Goal: Entertainment & Leisure: Browse casually

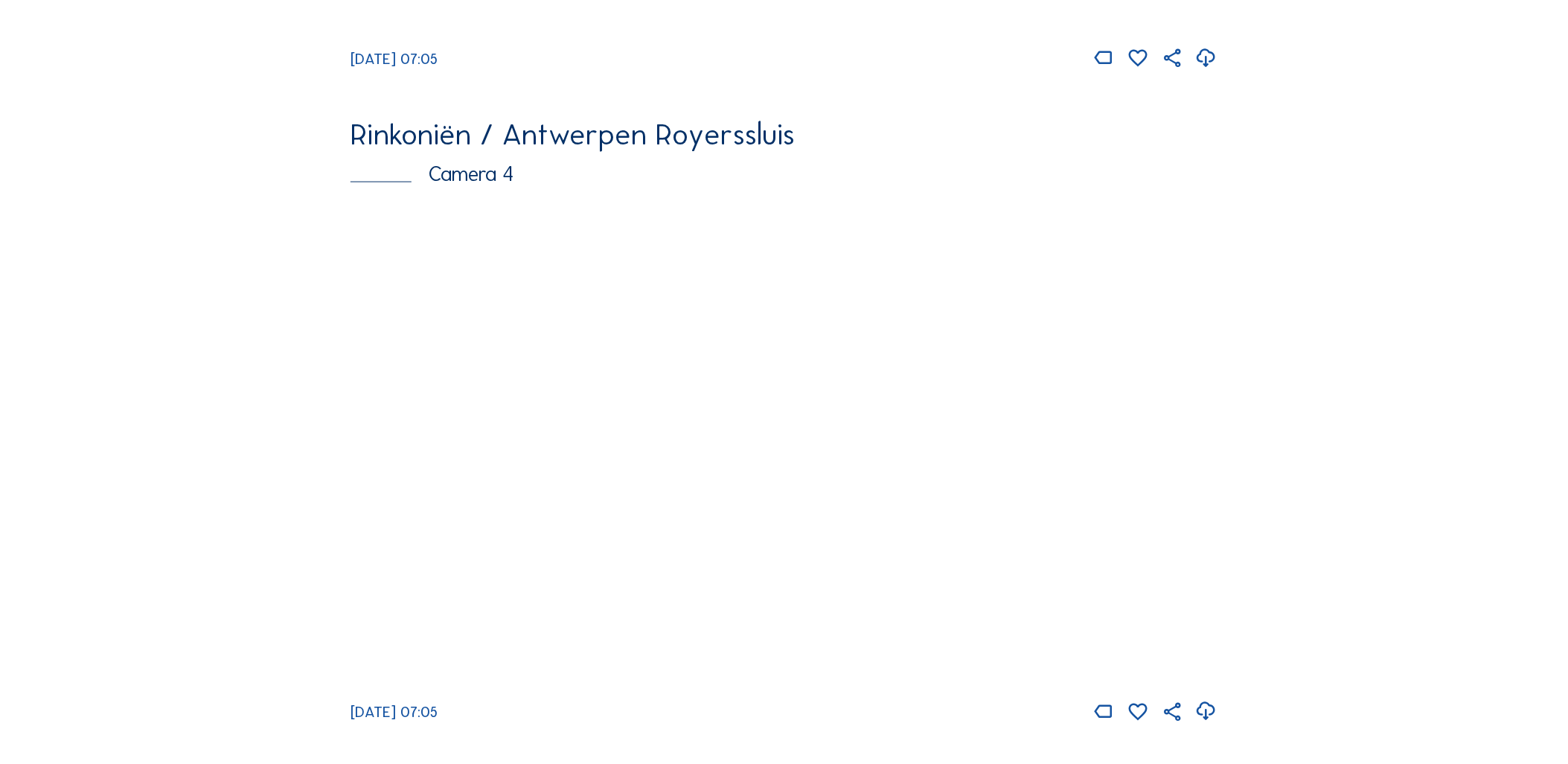
scroll to position [2785, 0]
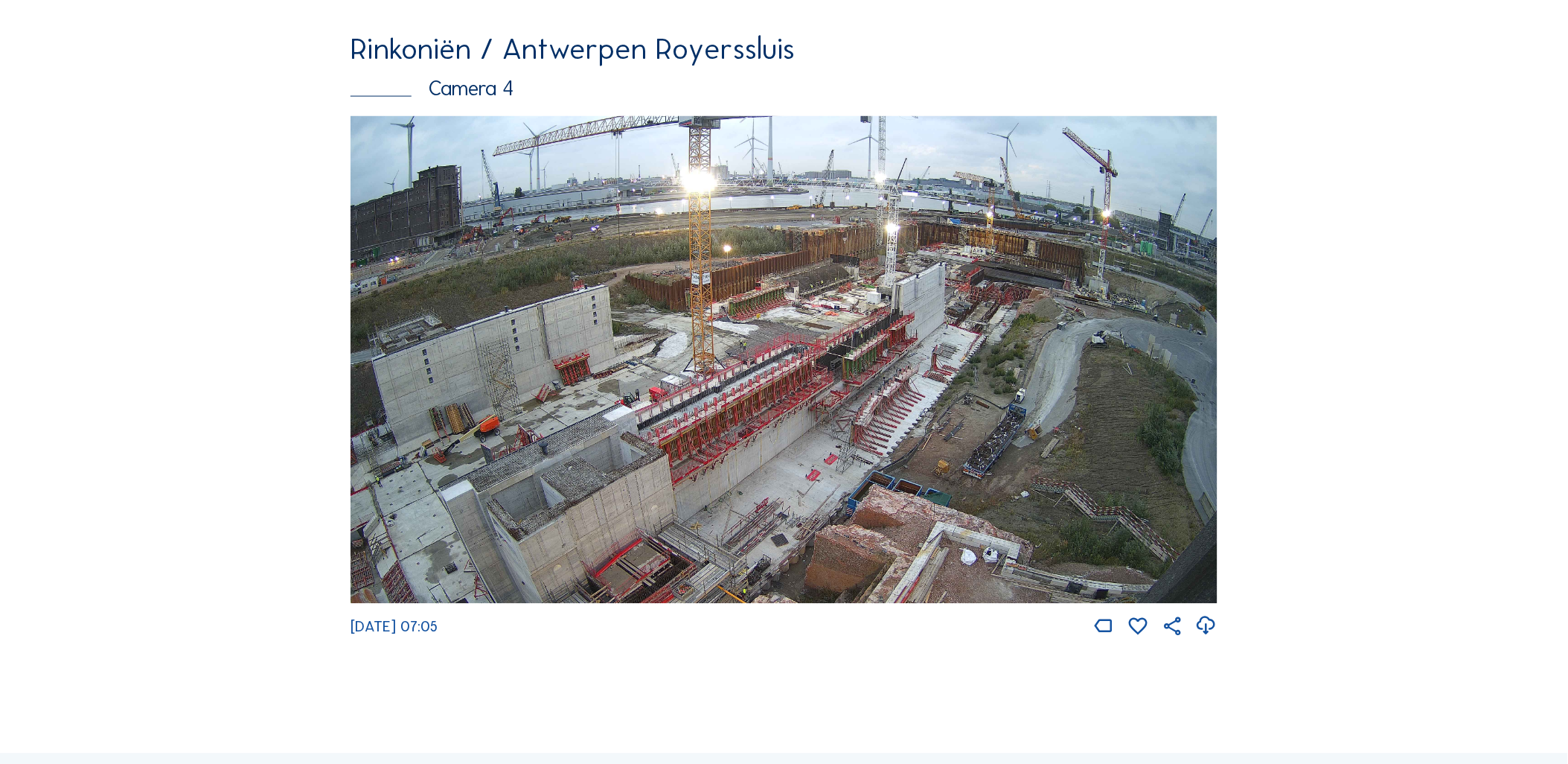
click at [991, 389] on img at bounding box center [784, 360] width 867 height 488
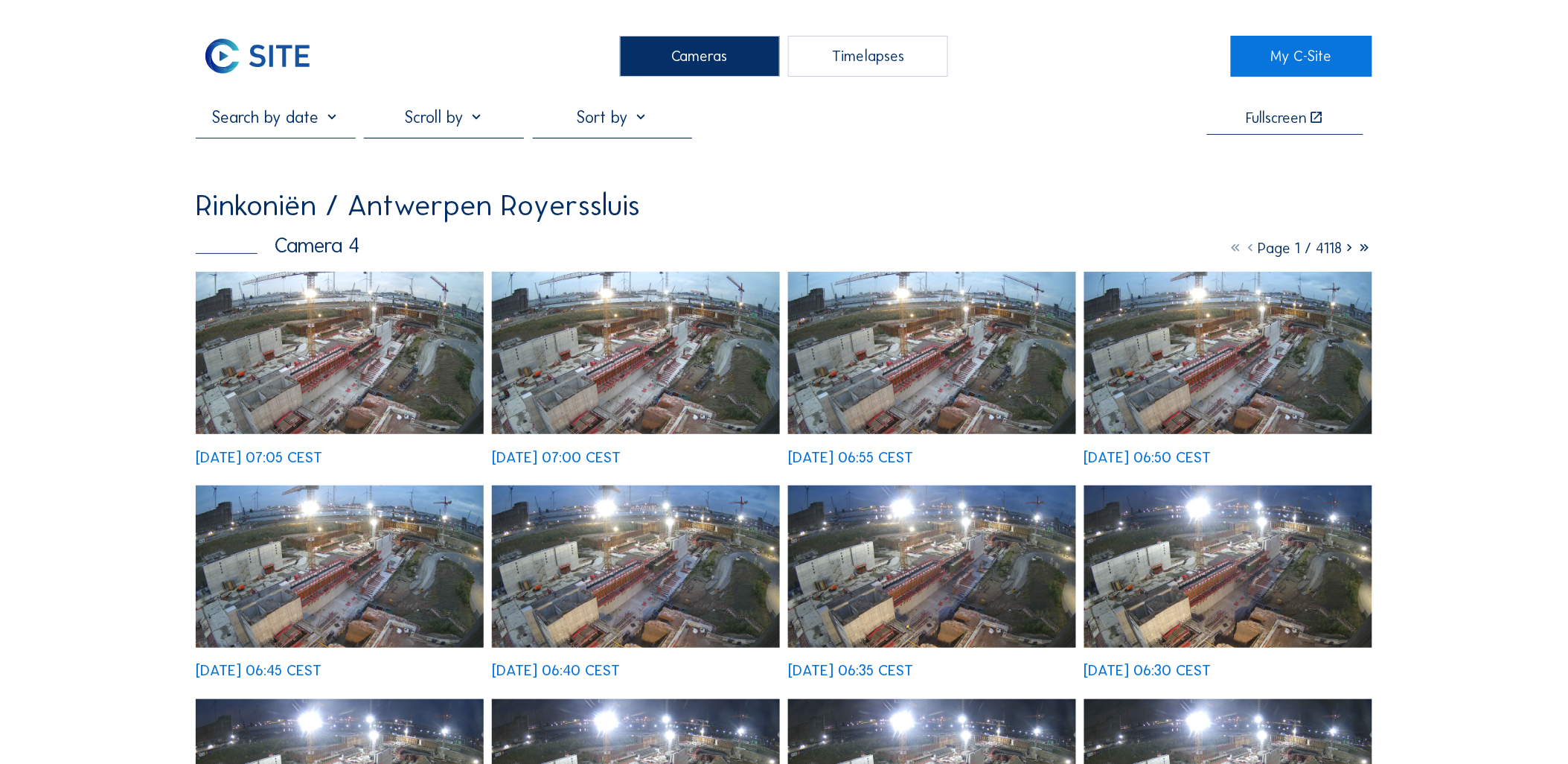
click at [337, 315] on img at bounding box center [340, 353] width 288 height 163
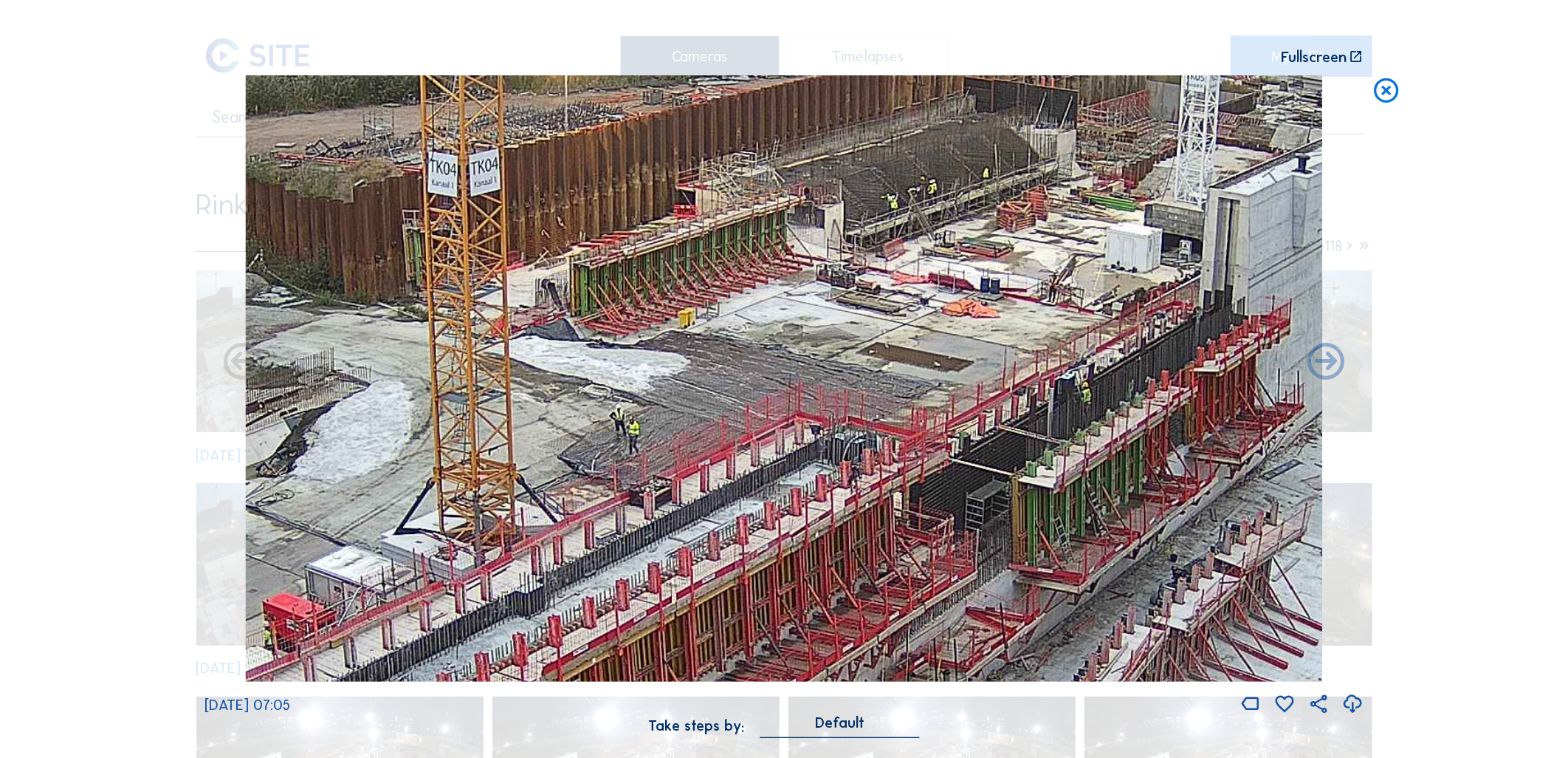
drag, startPoint x: 713, startPoint y: 334, endPoint x: 917, endPoint y: 514, distance: 272.1
click at [1037, 516] on img at bounding box center [784, 378] width 1077 height 606
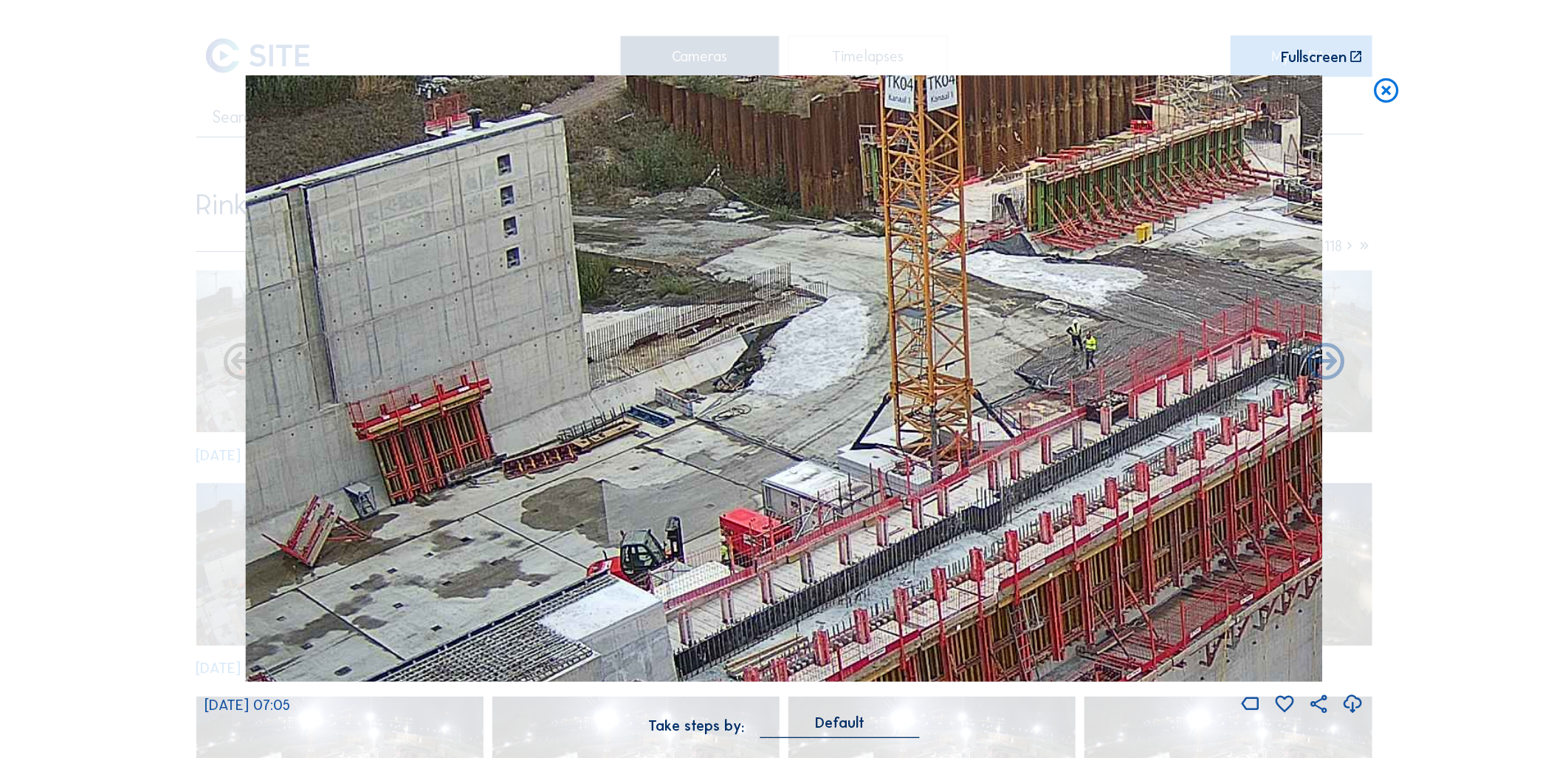
drag, startPoint x: 260, startPoint y: 540, endPoint x: 717, endPoint y: 455, distance: 464.8
click at [717, 455] on img at bounding box center [784, 378] width 1077 height 606
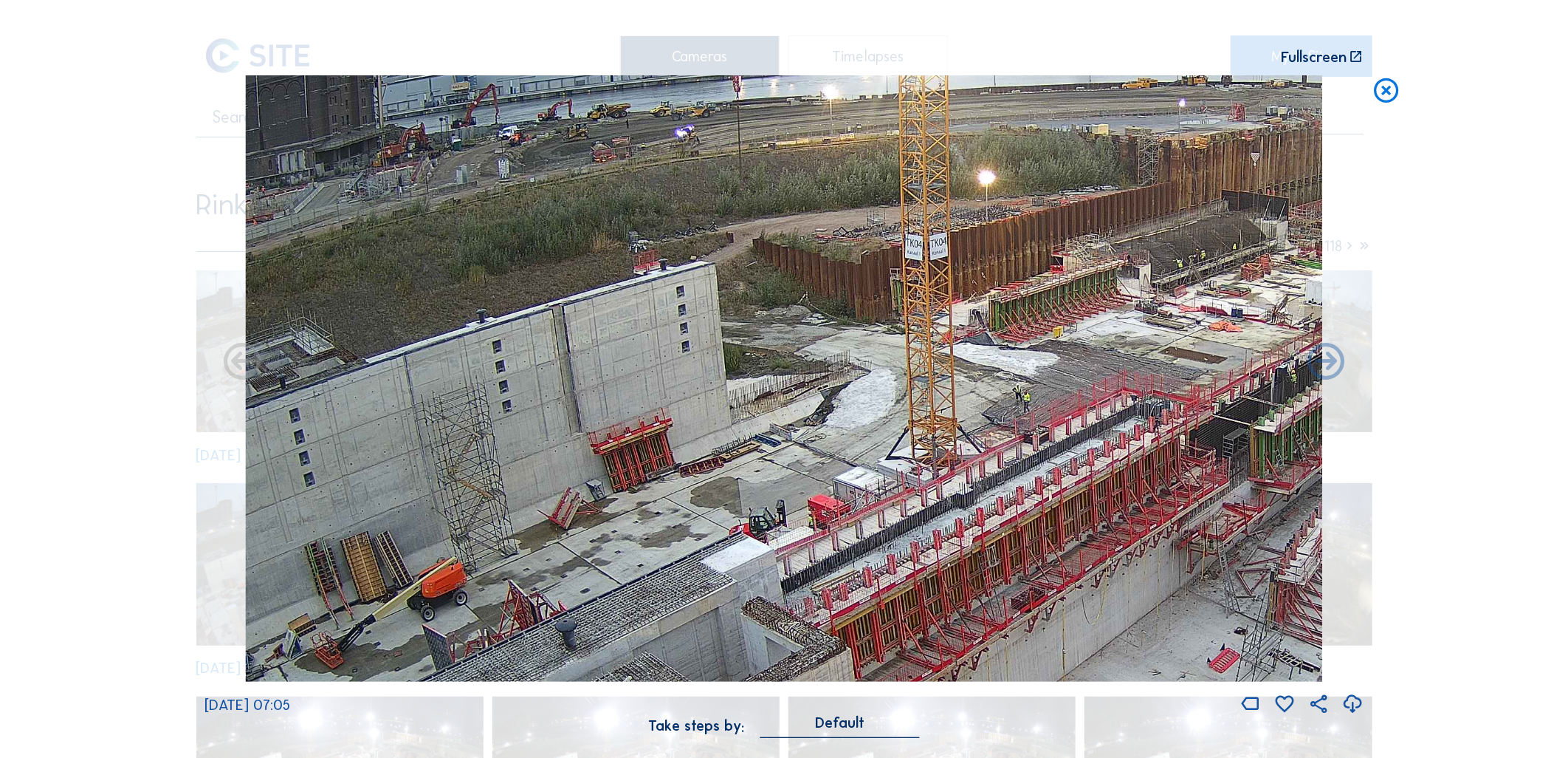
drag, startPoint x: 331, startPoint y: 429, endPoint x: 427, endPoint y: 432, distance: 96.0
click at [427, 432] on img at bounding box center [784, 378] width 1077 height 606
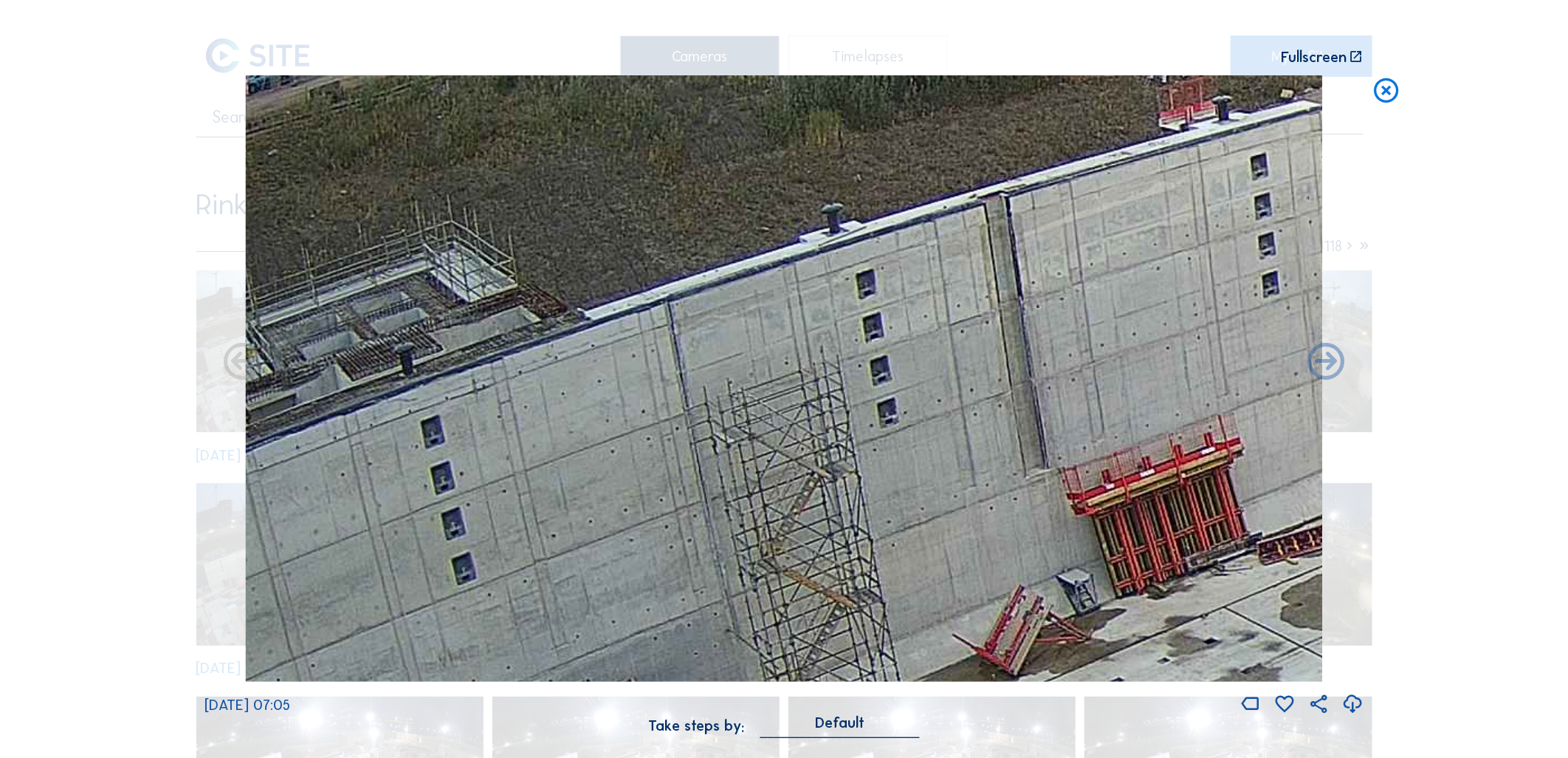
drag, startPoint x: 728, startPoint y: 471, endPoint x: 858, endPoint y: 467, distance: 130.1
click at [858, 467] on img at bounding box center [784, 378] width 1077 height 606
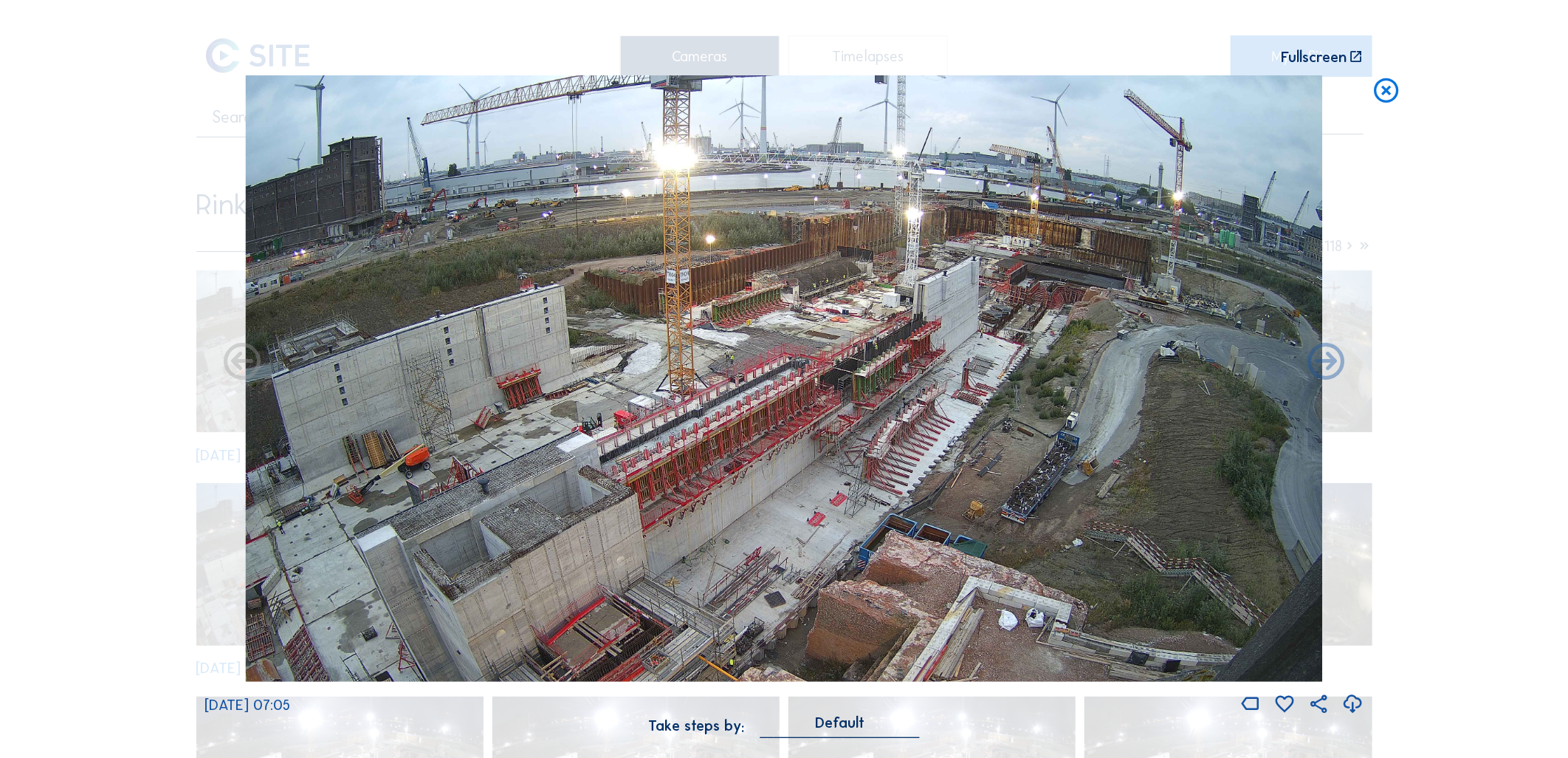
click at [745, 491] on img at bounding box center [784, 378] width 1077 height 606
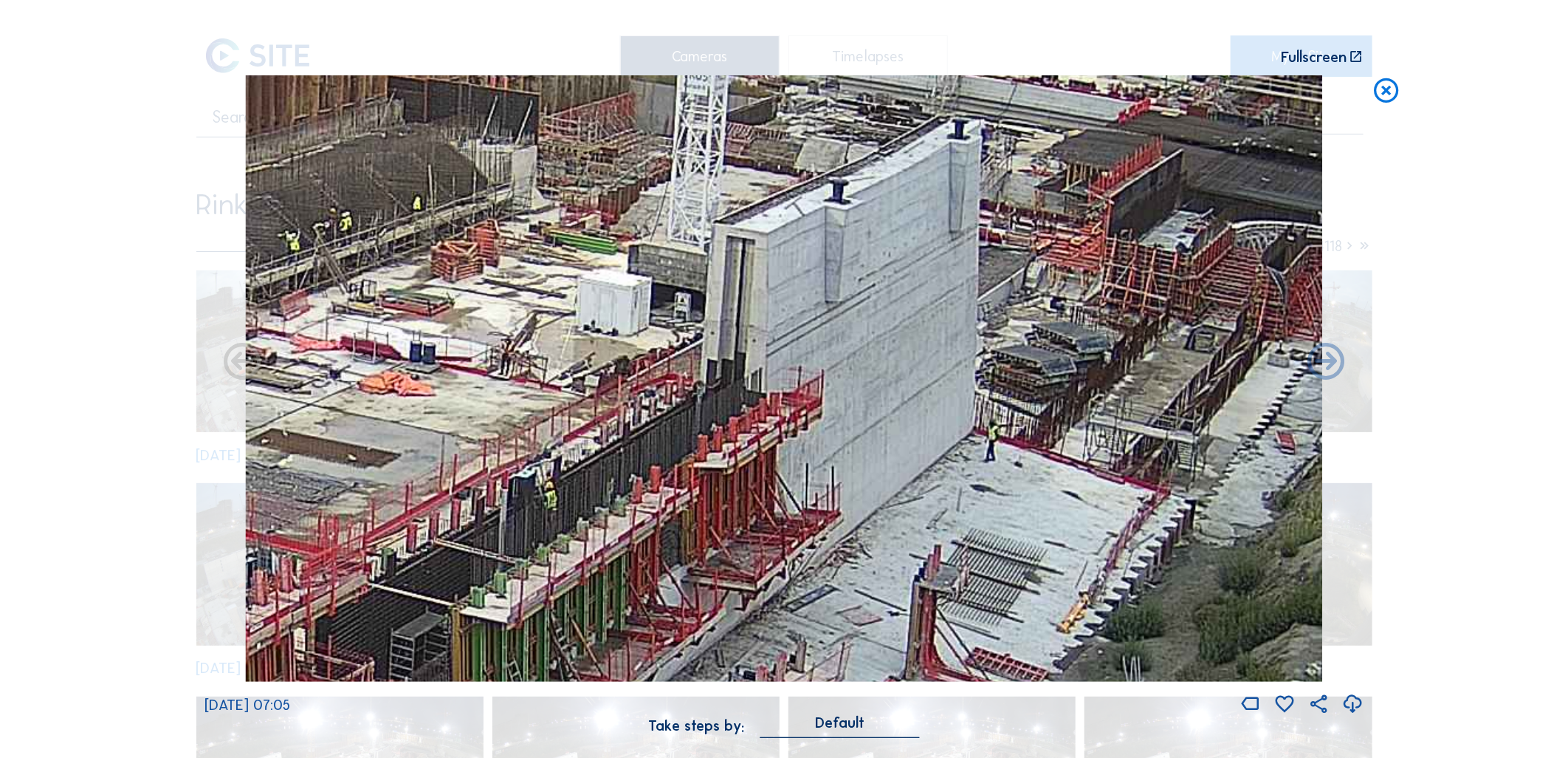
drag, startPoint x: 794, startPoint y: 179, endPoint x: 743, endPoint y: 167, distance: 52.4
click at [743, 167] on img at bounding box center [784, 378] width 1077 height 606
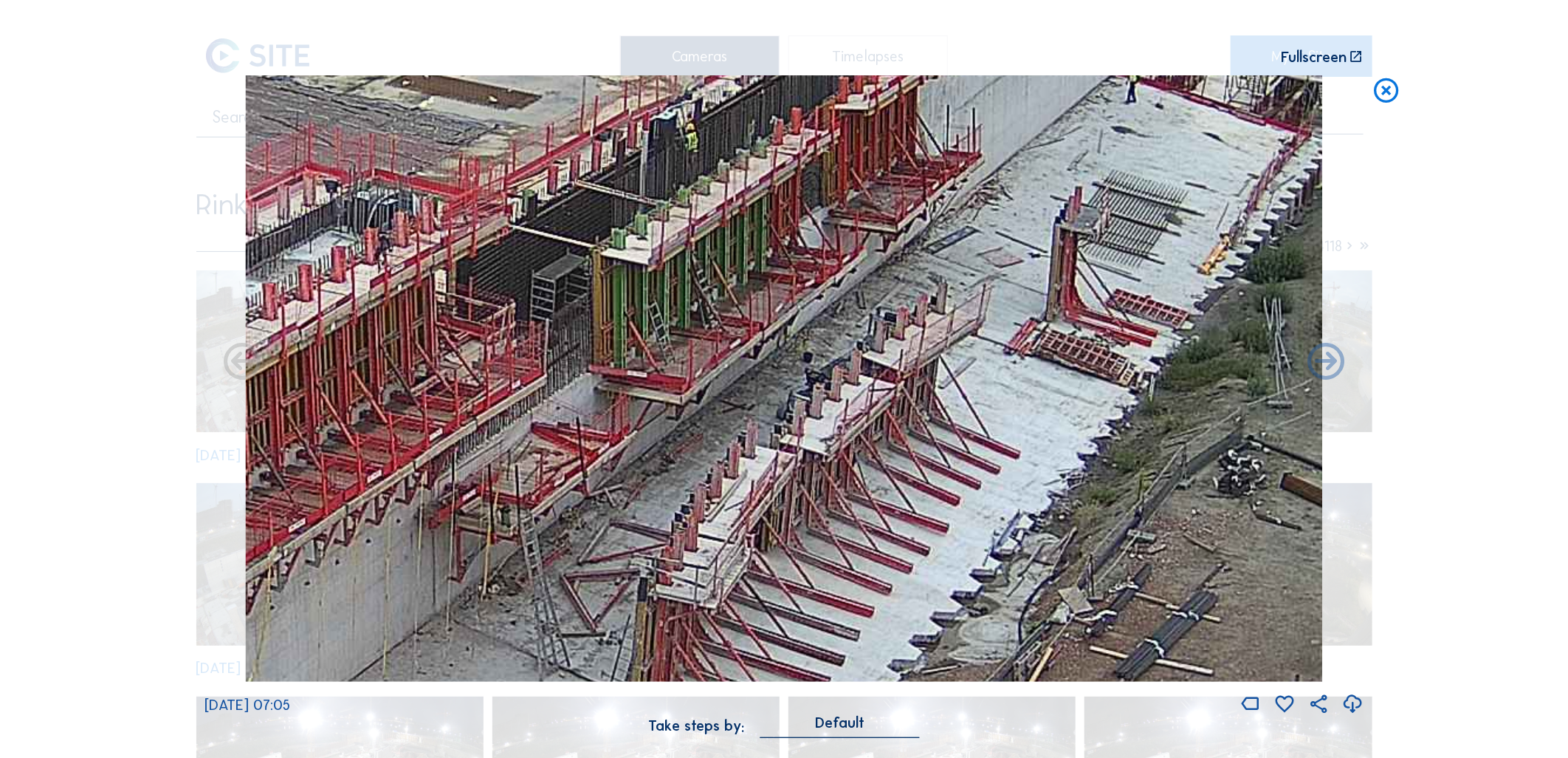
drag, startPoint x: 662, startPoint y: 516, endPoint x: 803, endPoint y: 157, distance: 385.7
click at [803, 157] on img at bounding box center [784, 378] width 1077 height 606
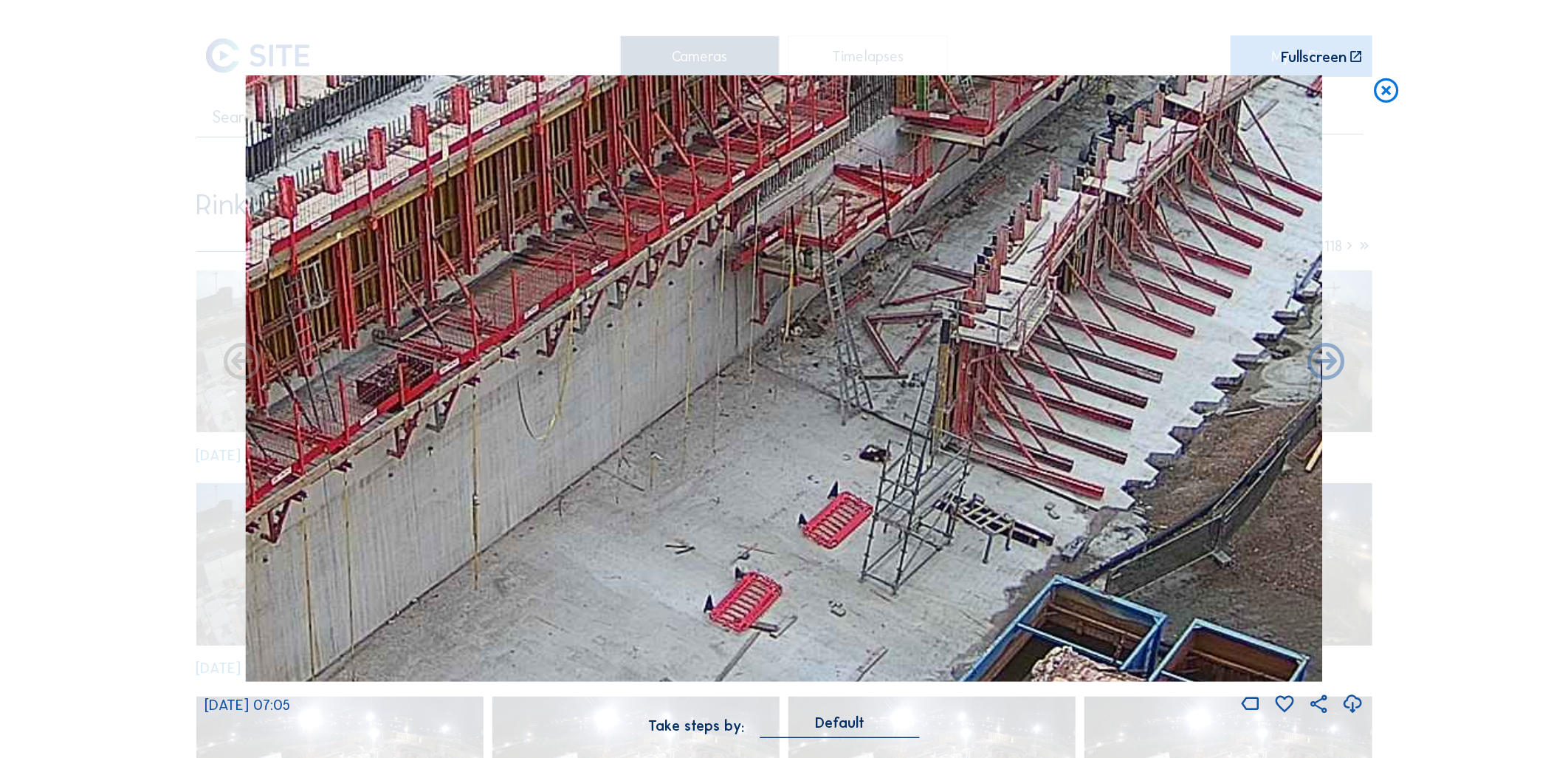
drag, startPoint x: 601, startPoint y: 518, endPoint x: 900, endPoint y: 267, distance: 390.4
click at [900, 267] on img at bounding box center [784, 378] width 1077 height 606
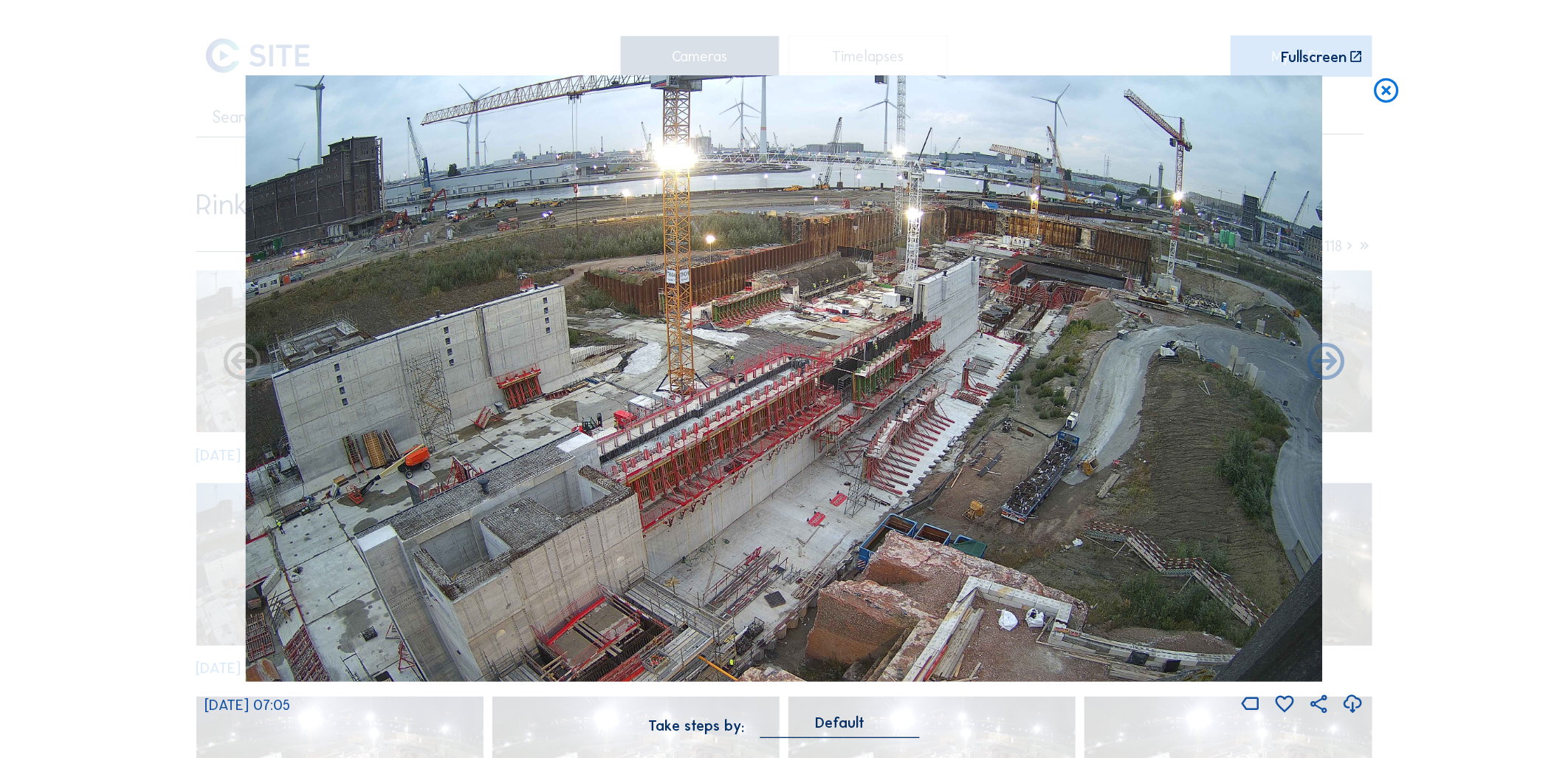
click at [691, 418] on img at bounding box center [784, 378] width 1077 height 606
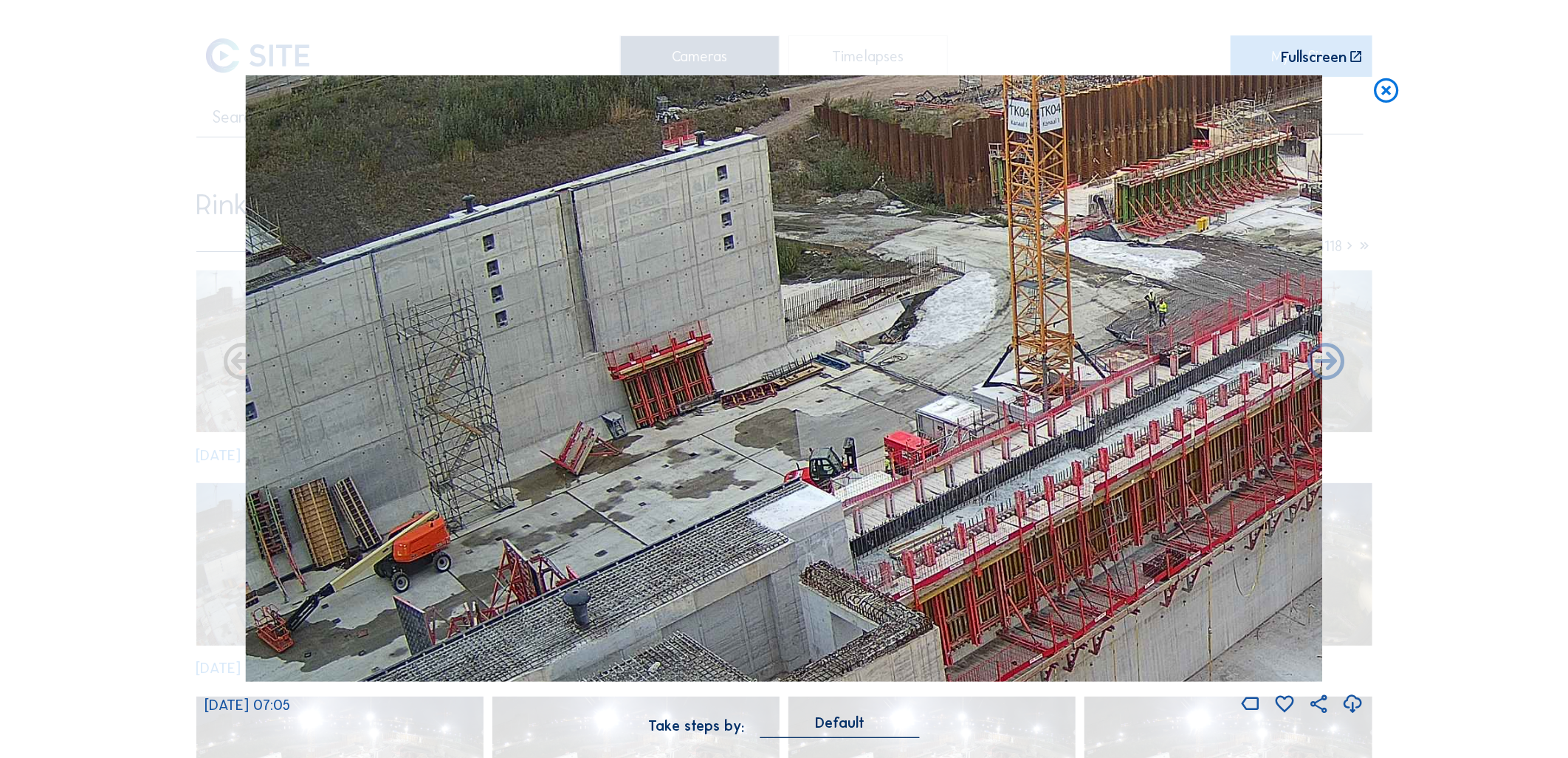
drag, startPoint x: 788, startPoint y: 304, endPoint x: 820, endPoint y: 443, distance: 142.6
click at [1131, 390] on img at bounding box center [784, 378] width 1077 height 606
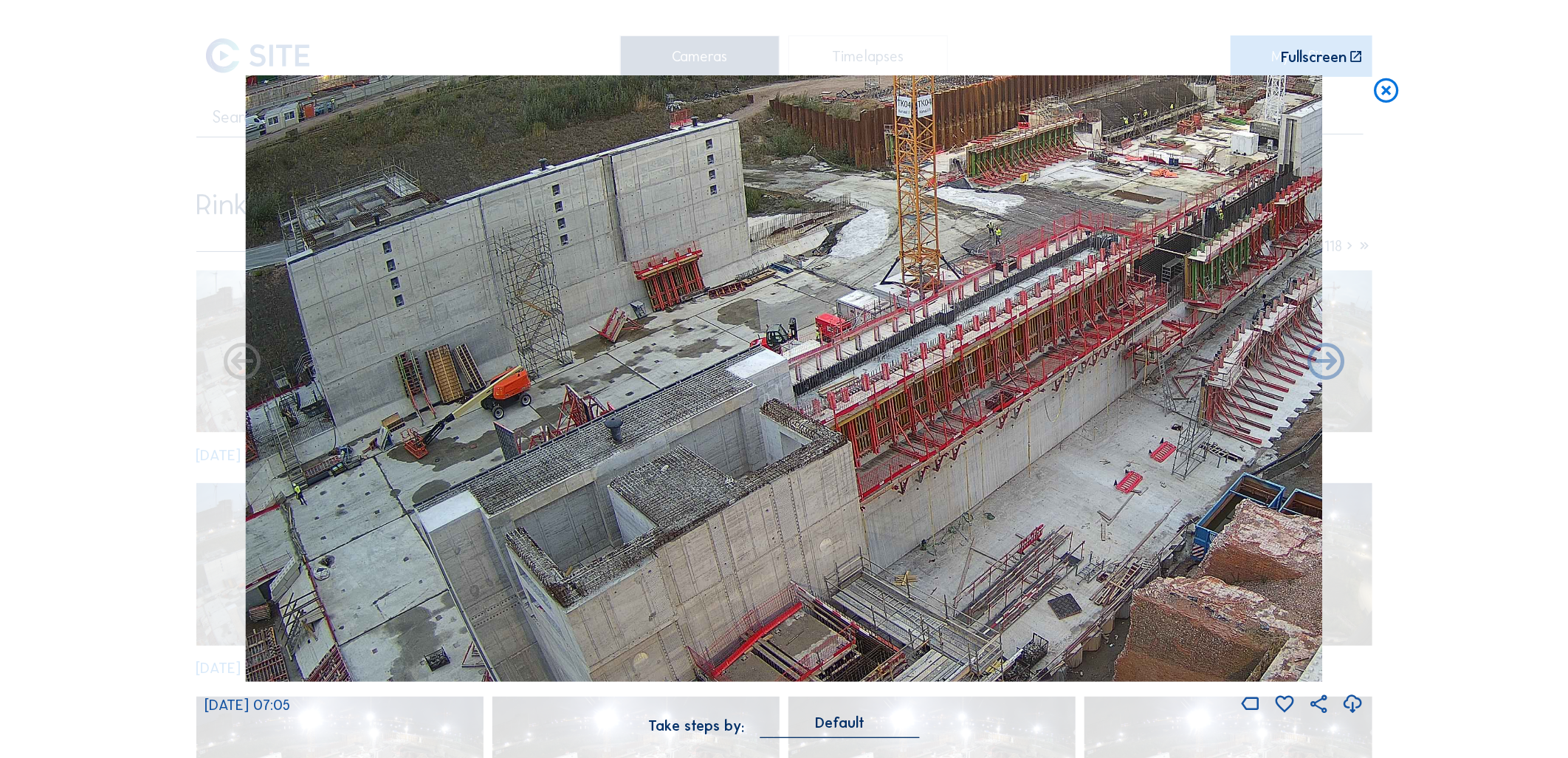
drag, startPoint x: 519, startPoint y: 541, endPoint x: 652, endPoint y: 425, distance: 176.5
click at [652, 425] on img at bounding box center [784, 378] width 1077 height 606
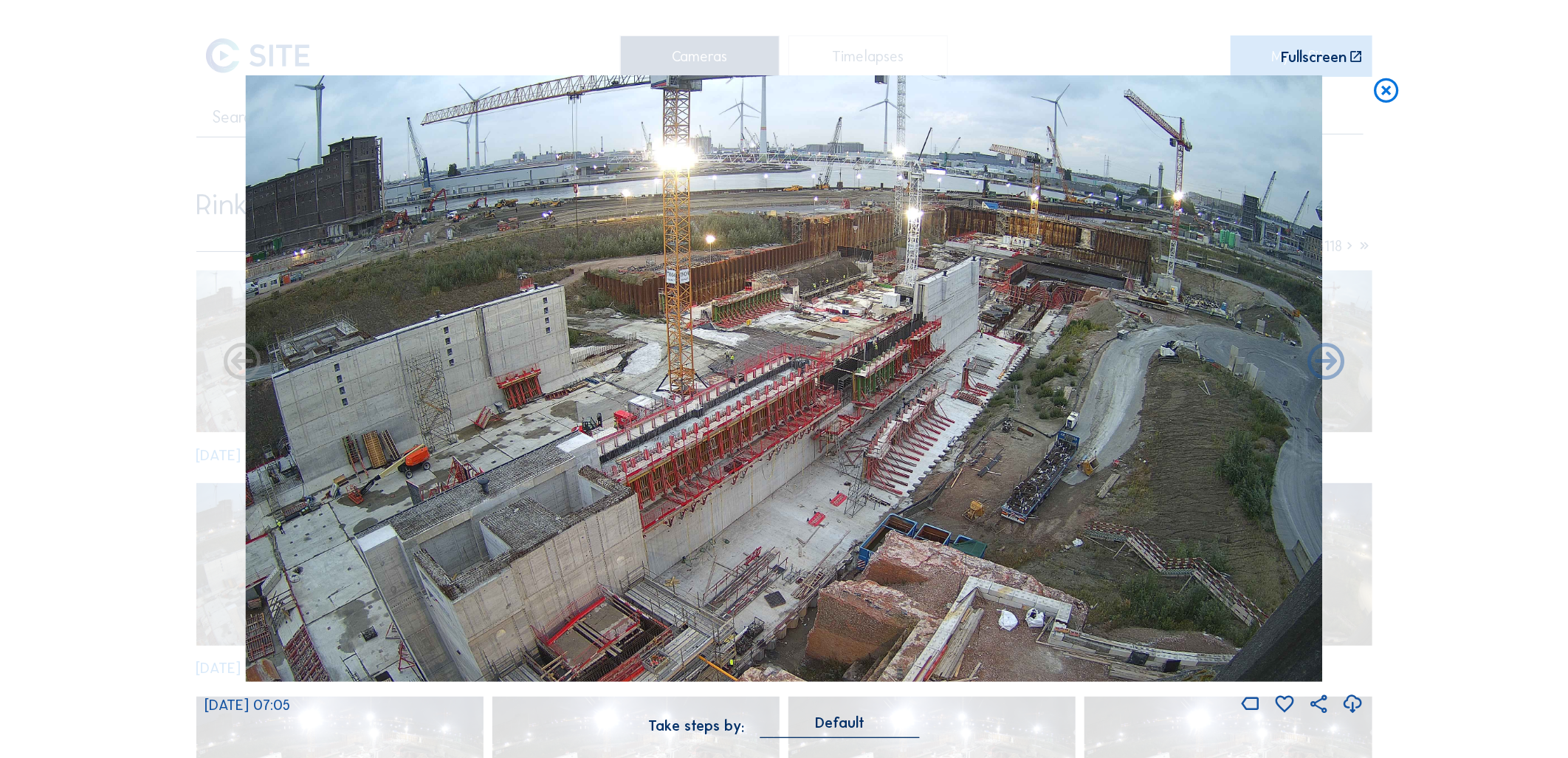
click at [927, 316] on img at bounding box center [784, 378] width 1077 height 606
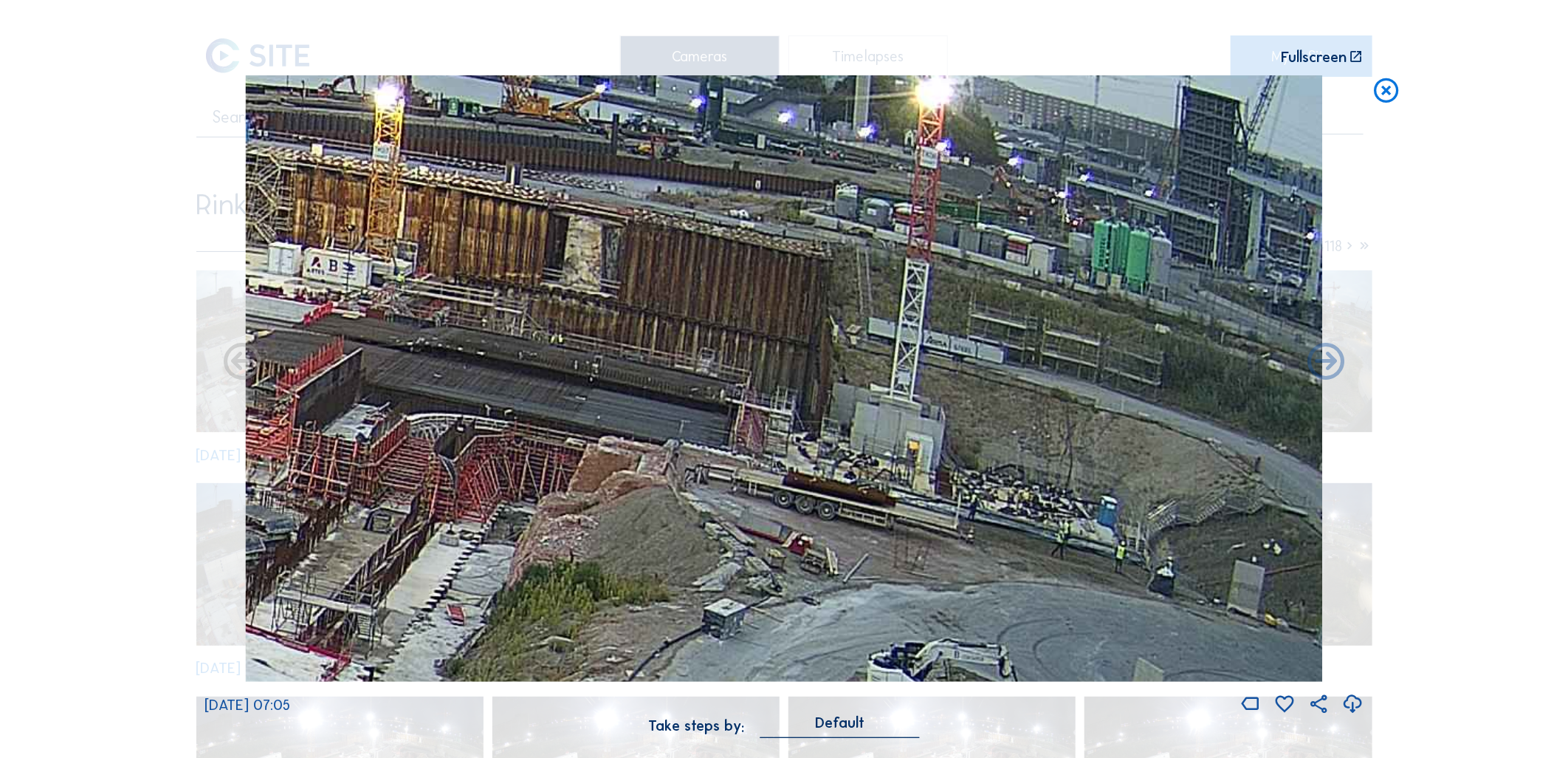
drag, startPoint x: 1007, startPoint y: 451, endPoint x: 486, endPoint y: 277, distance: 549.3
click at [486, 277] on img at bounding box center [784, 378] width 1077 height 606
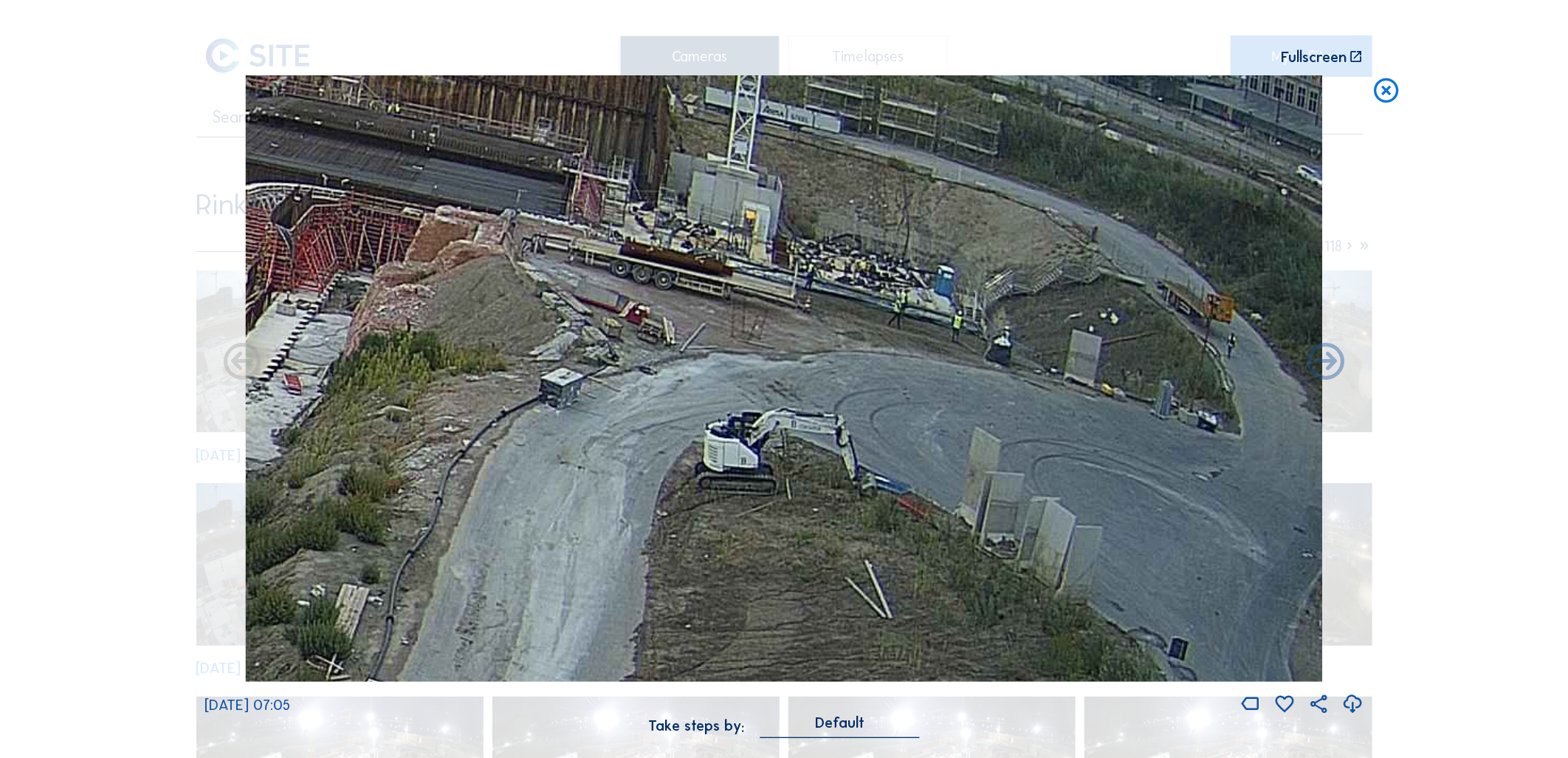
drag, startPoint x: 677, startPoint y: 574, endPoint x: 175, endPoint y: 383, distance: 537.1
click at [175, 383] on div "Scroll to travel through time | Press 'Alt' Button + Scroll to Zoom | Click and…" at bounding box center [784, 379] width 1568 height 758
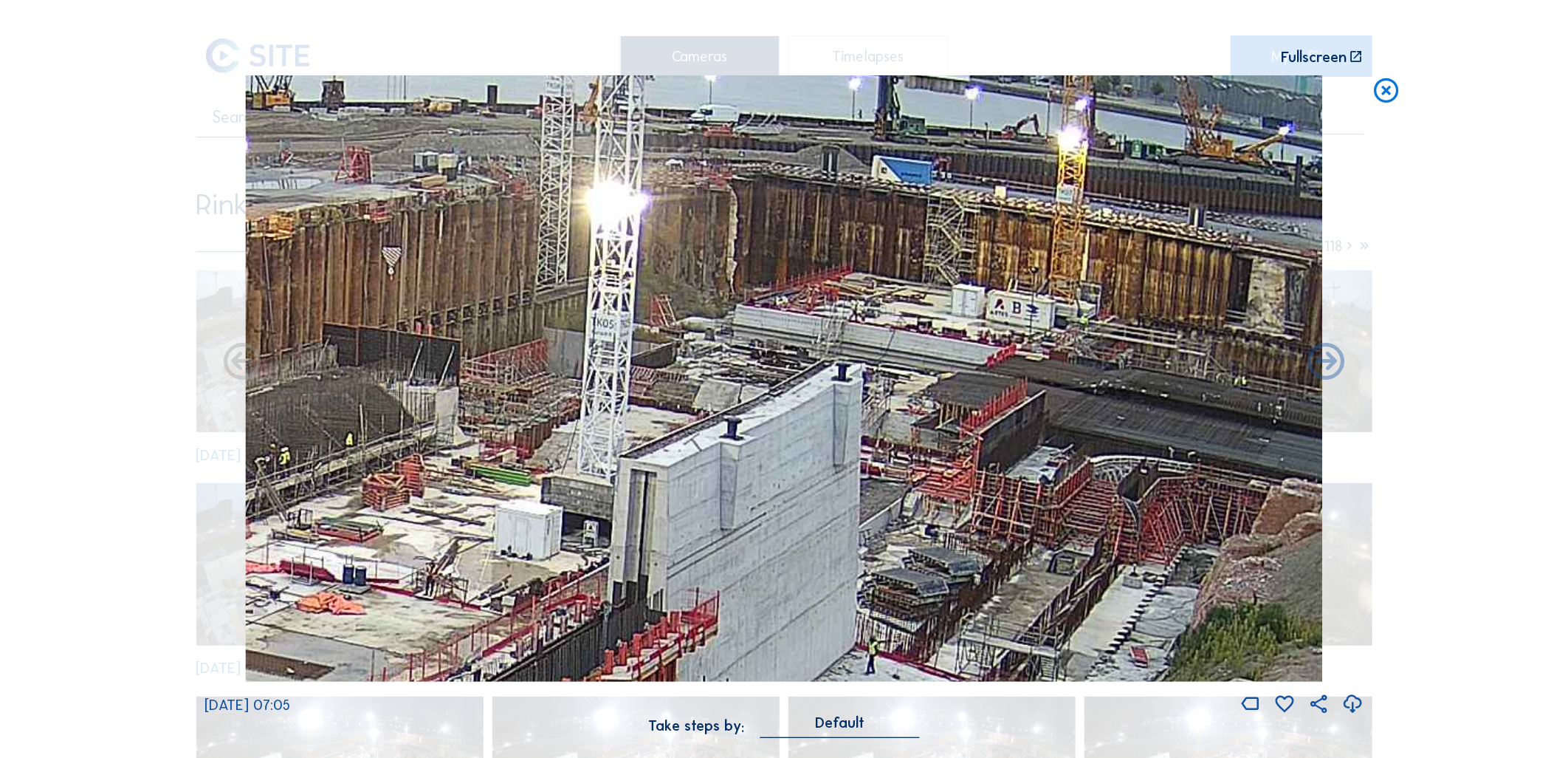
drag, startPoint x: 771, startPoint y: 411, endPoint x: 1236, endPoint y: 720, distance: 558.3
click at [1236, 720] on div "[DATE] 07:05 Take steps by: [PERSON_NAME]" at bounding box center [784, 414] width 1159 height 678
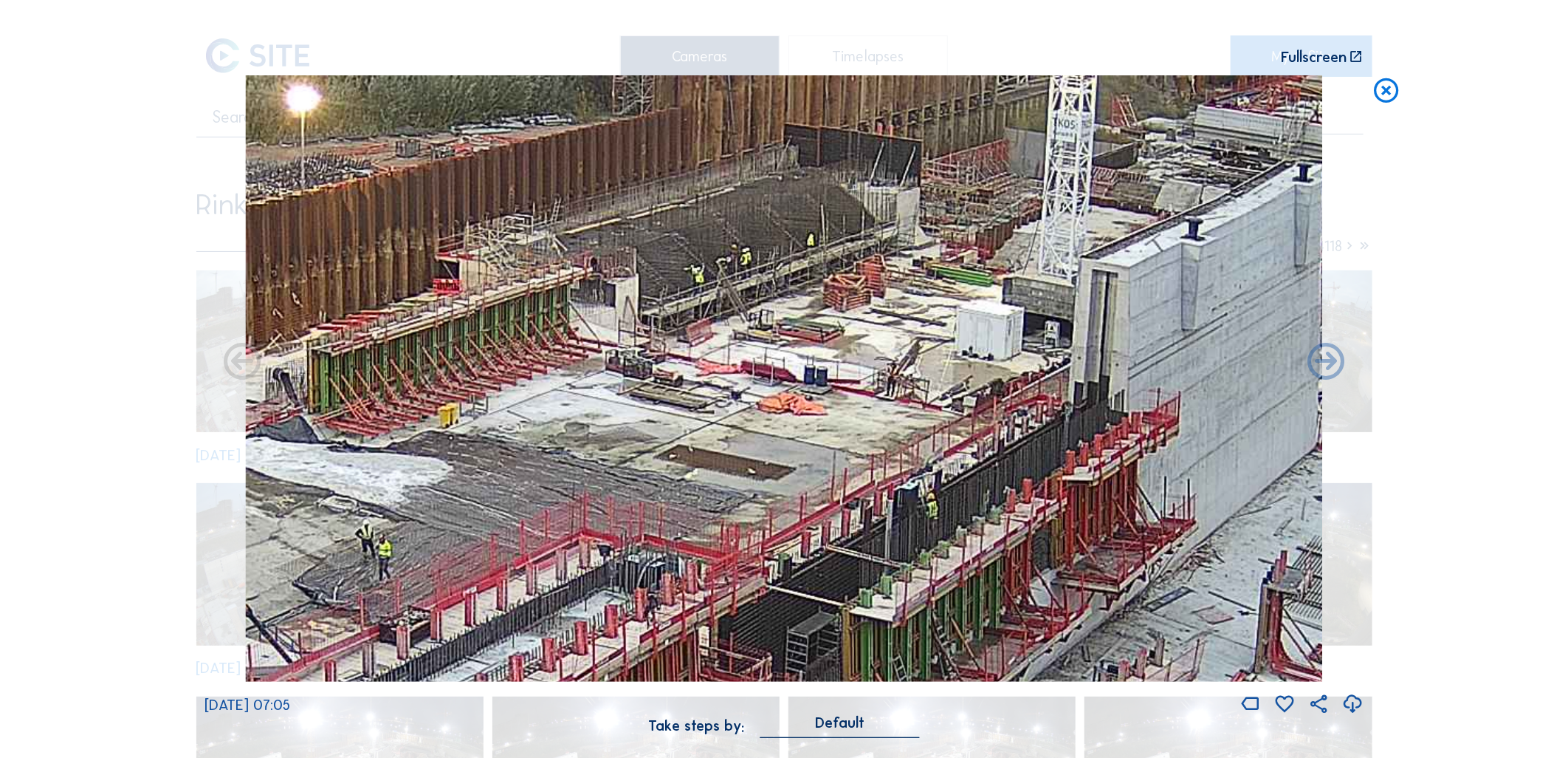
drag, startPoint x: 451, startPoint y: 597, endPoint x: 933, endPoint y: 396, distance: 522.2
click at [928, 397] on img at bounding box center [784, 378] width 1077 height 606
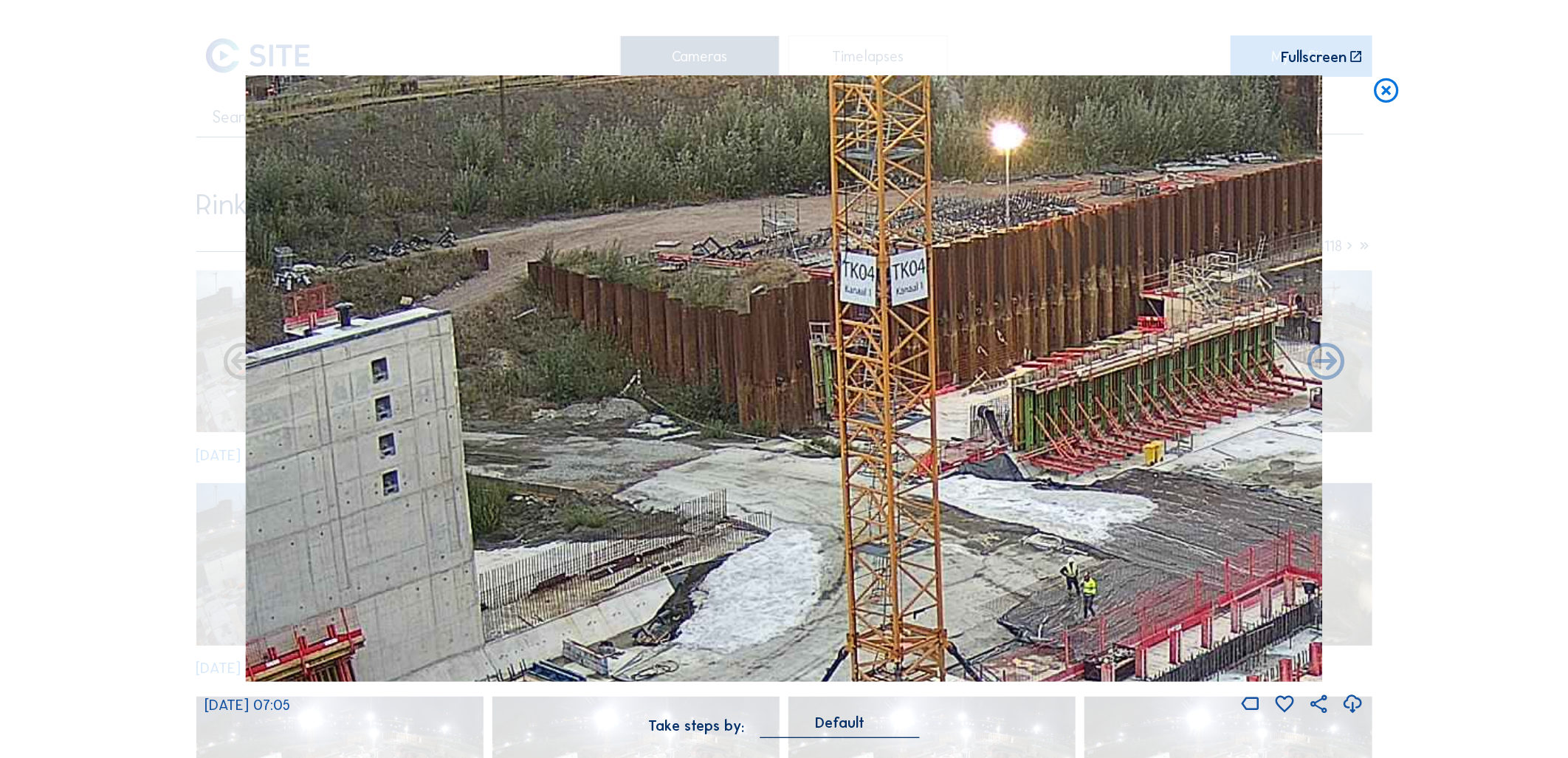
drag, startPoint x: 596, startPoint y: 504, endPoint x: 1286, endPoint y: 543, distance: 691.1
click at [1286, 543] on img at bounding box center [784, 378] width 1077 height 606
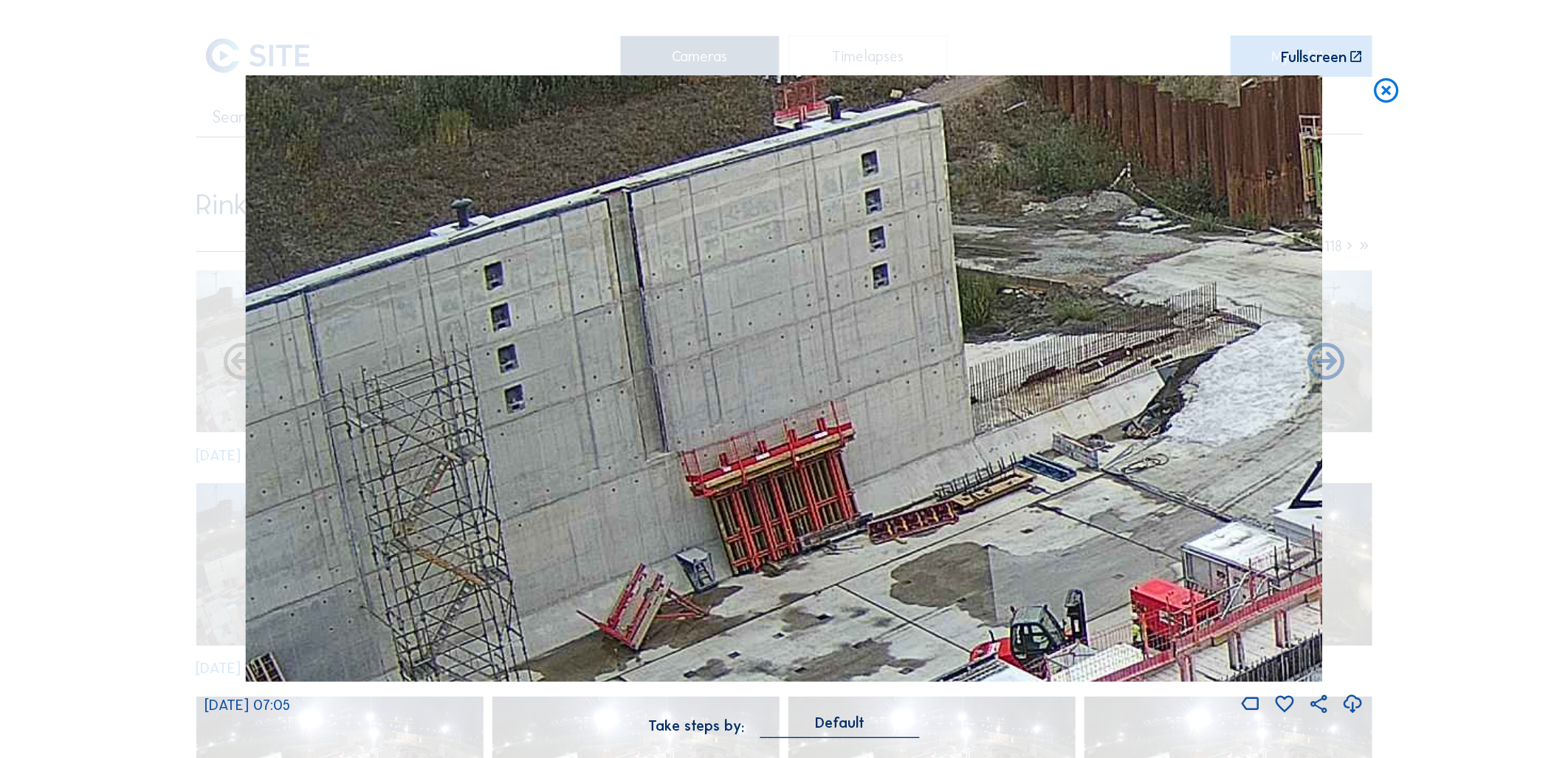
drag, startPoint x: 742, startPoint y: 540, endPoint x: 1249, endPoint y: 330, distance: 548.8
click at [1249, 330] on img at bounding box center [784, 378] width 1077 height 606
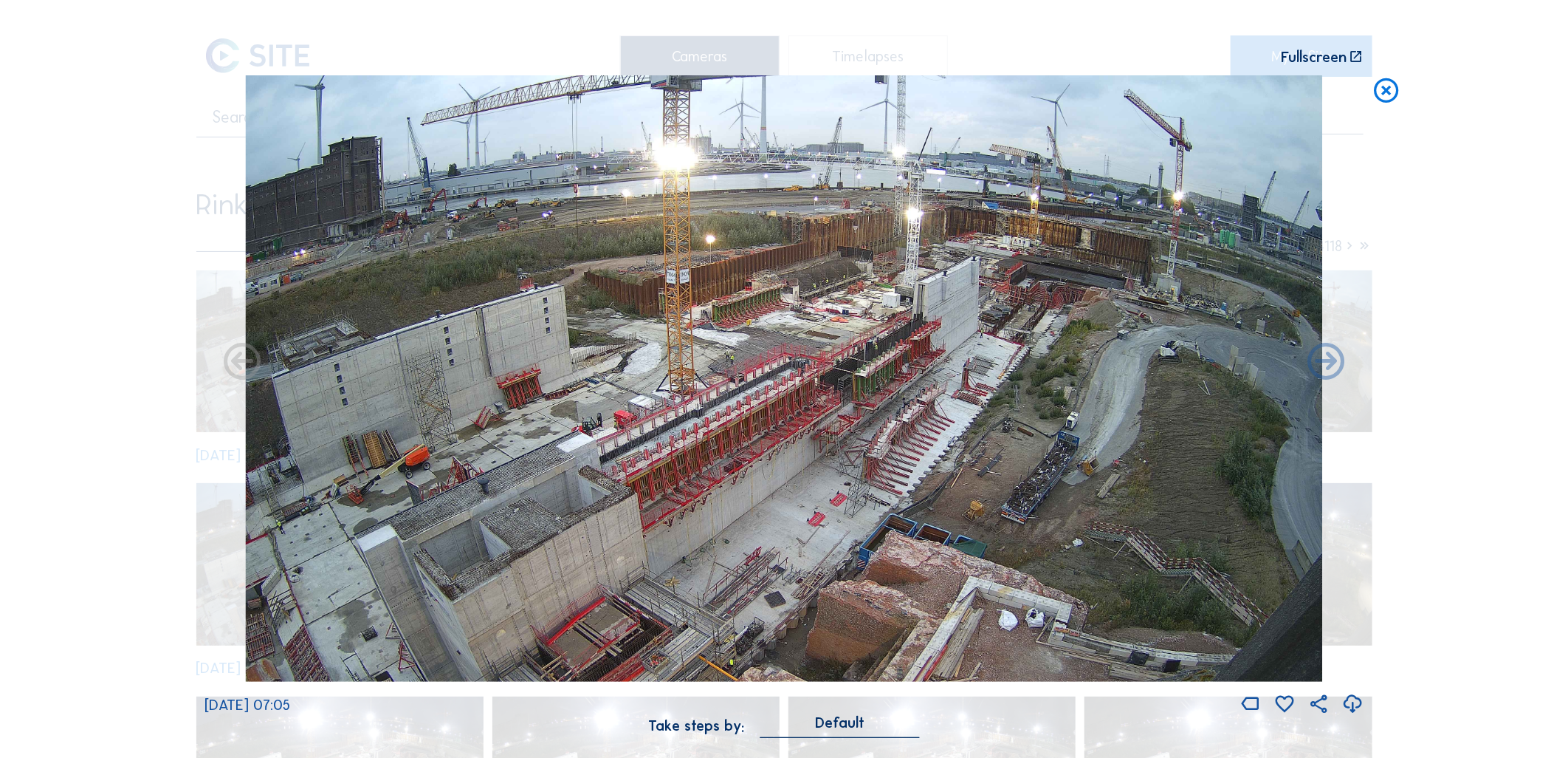
click at [1376, 91] on icon at bounding box center [1386, 91] width 30 height 31
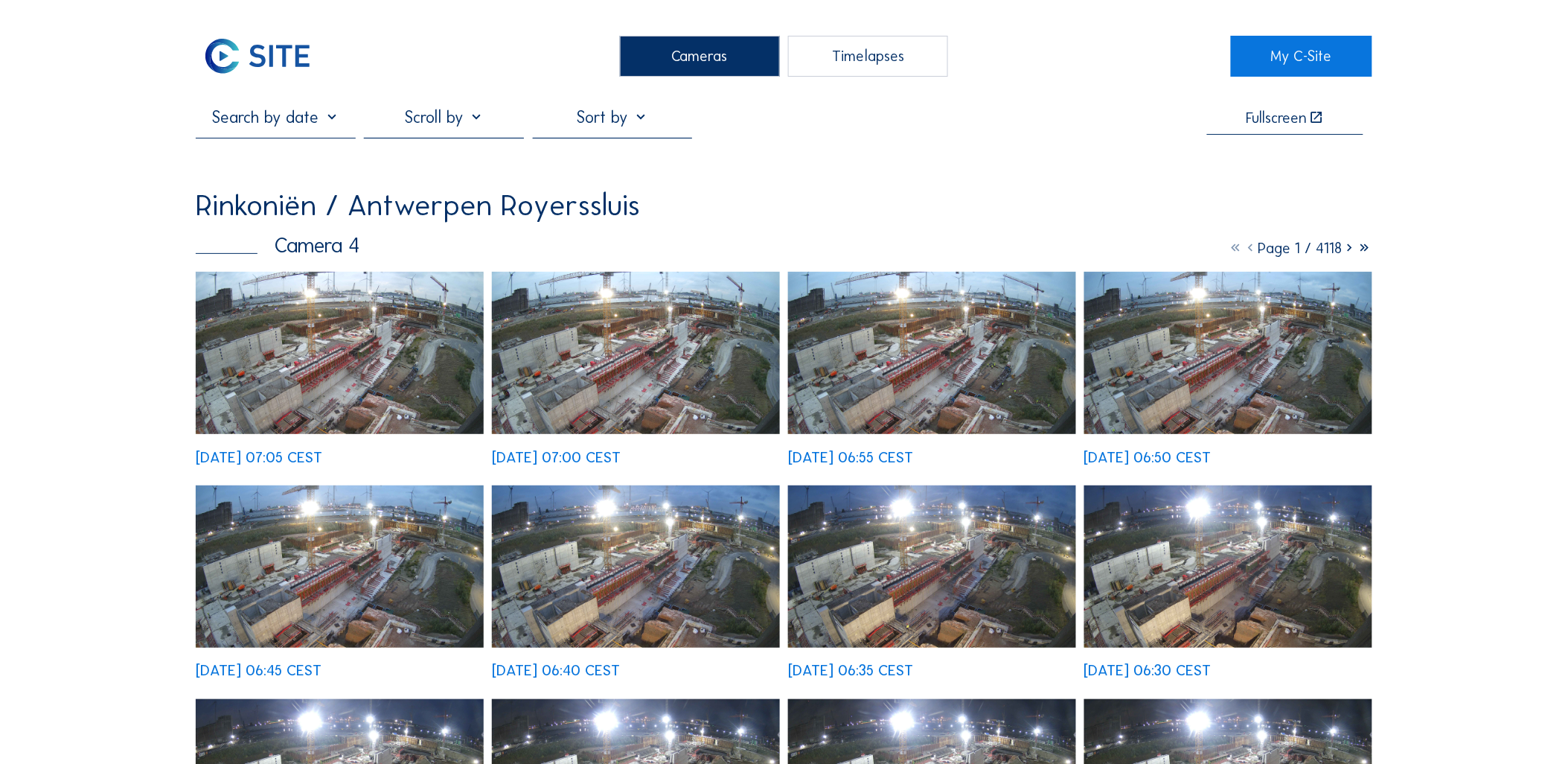
click at [679, 59] on div "Cameras" at bounding box center [700, 56] width 160 height 42
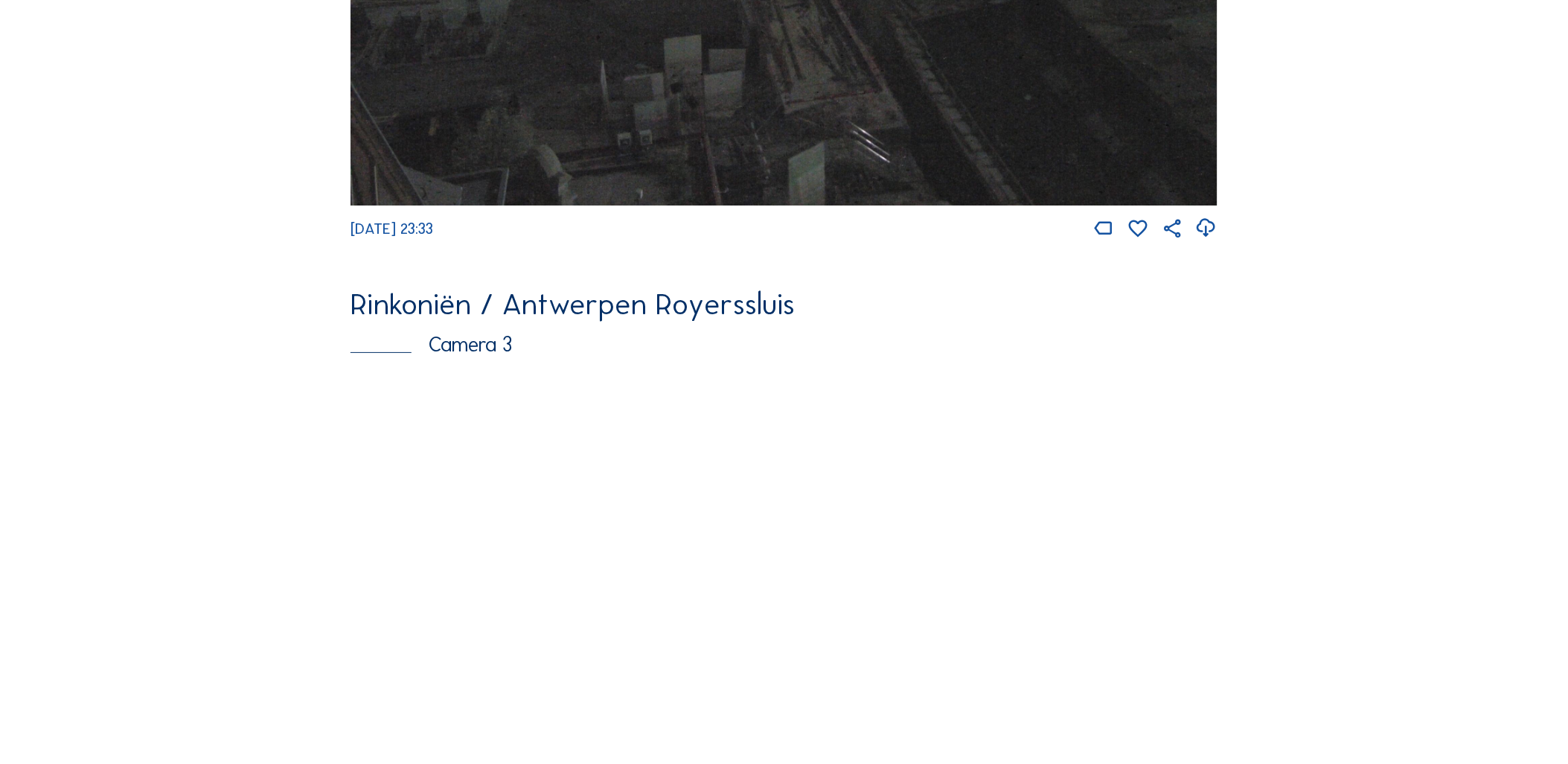
scroll to position [2178, 0]
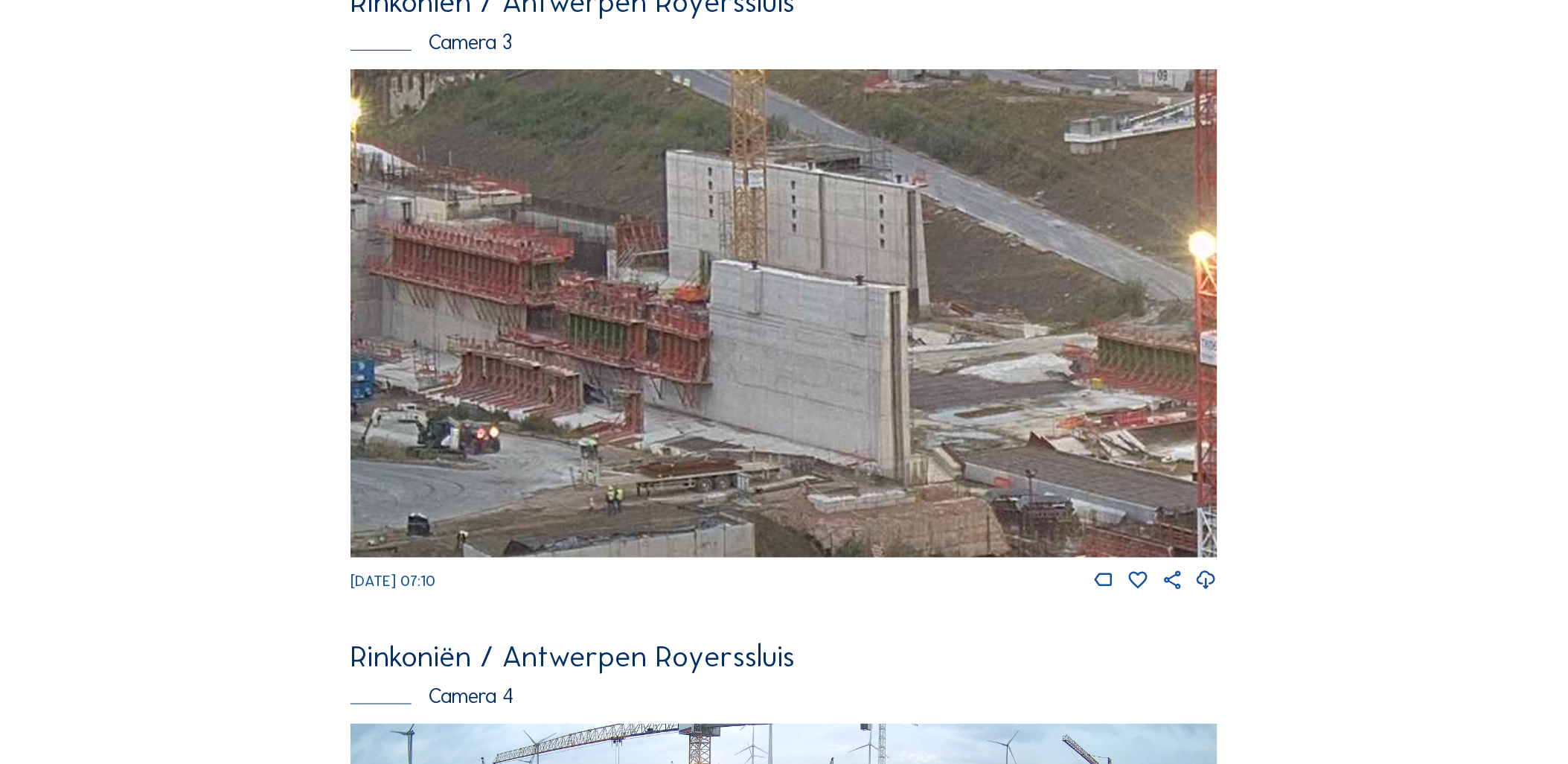
drag, startPoint x: 628, startPoint y: 410, endPoint x: 194, endPoint y: 351, distance: 438.0
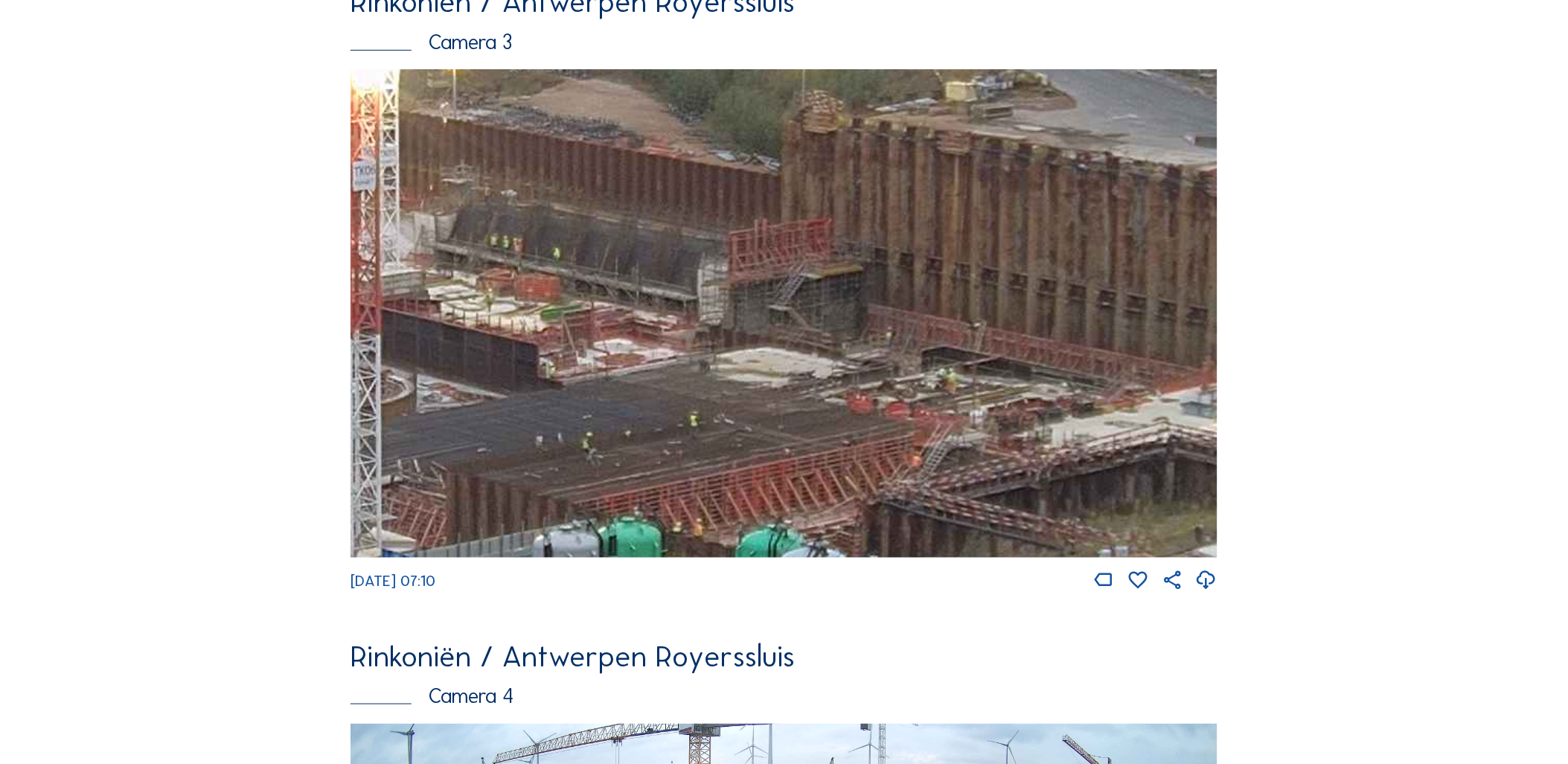
drag, startPoint x: 1017, startPoint y: 337, endPoint x: 287, endPoint y: 179, distance: 746.9
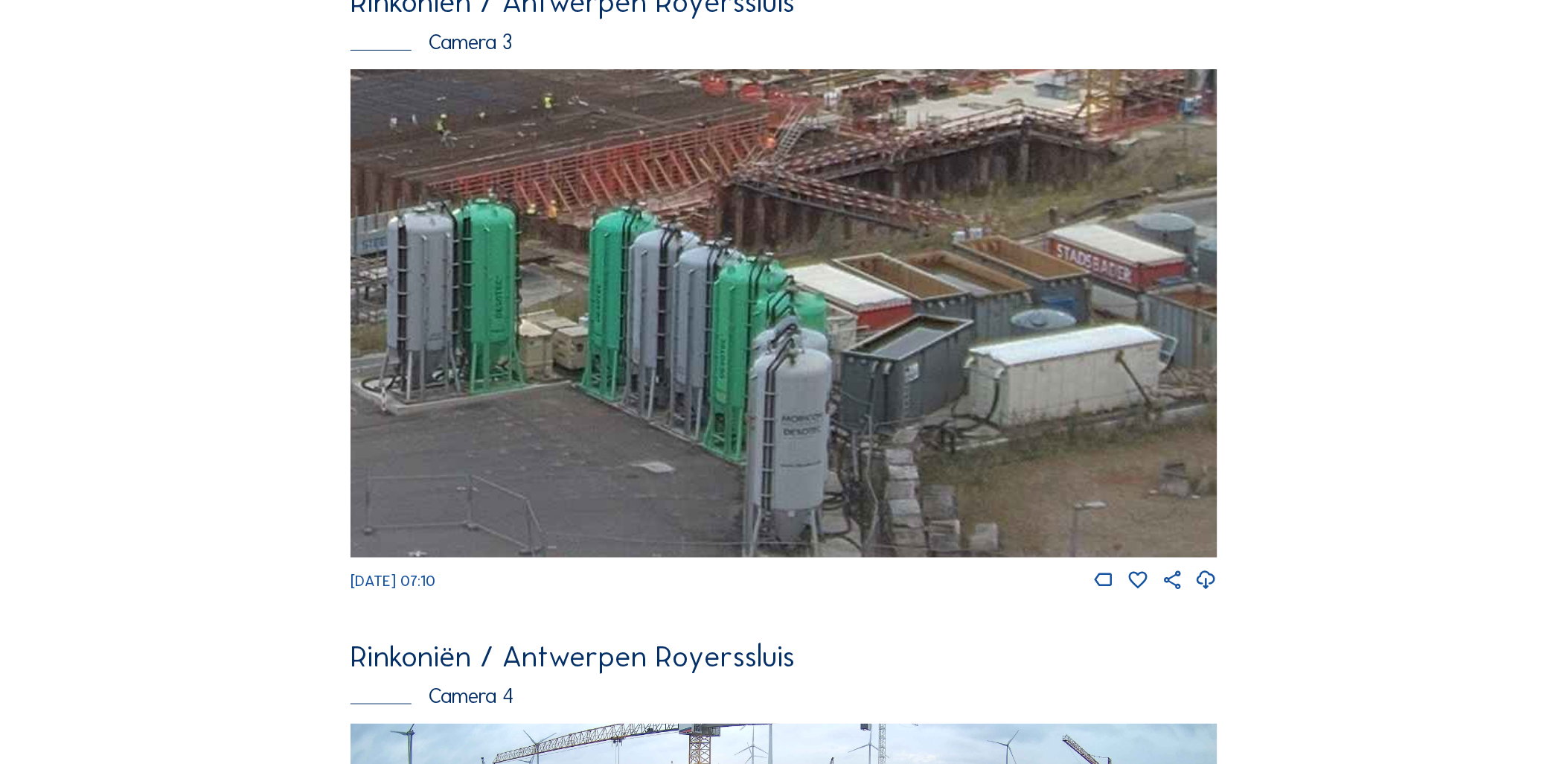
drag, startPoint x: 932, startPoint y: 407, endPoint x: 566, endPoint y: 28, distance: 526.9
click at [575, 23] on div "Rinkoniën / Antwerpen Royerssluis Camera 3 [DATE] 07:10" at bounding box center [784, 290] width 867 height 605
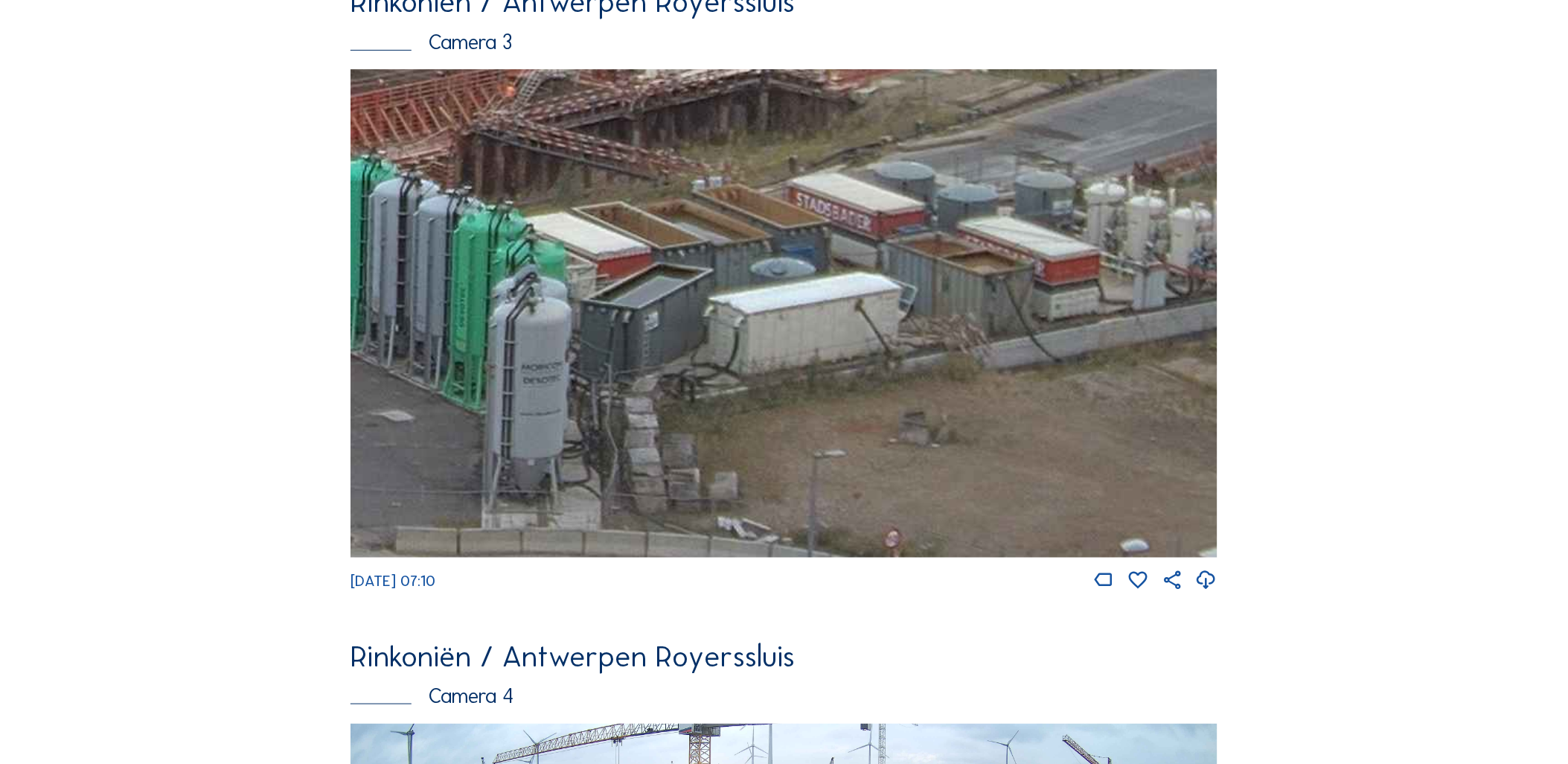
drag, startPoint x: 559, startPoint y: 469, endPoint x: 509, endPoint y: 463, distance: 50.4
click at [431, 489] on img at bounding box center [784, 313] width 867 height 488
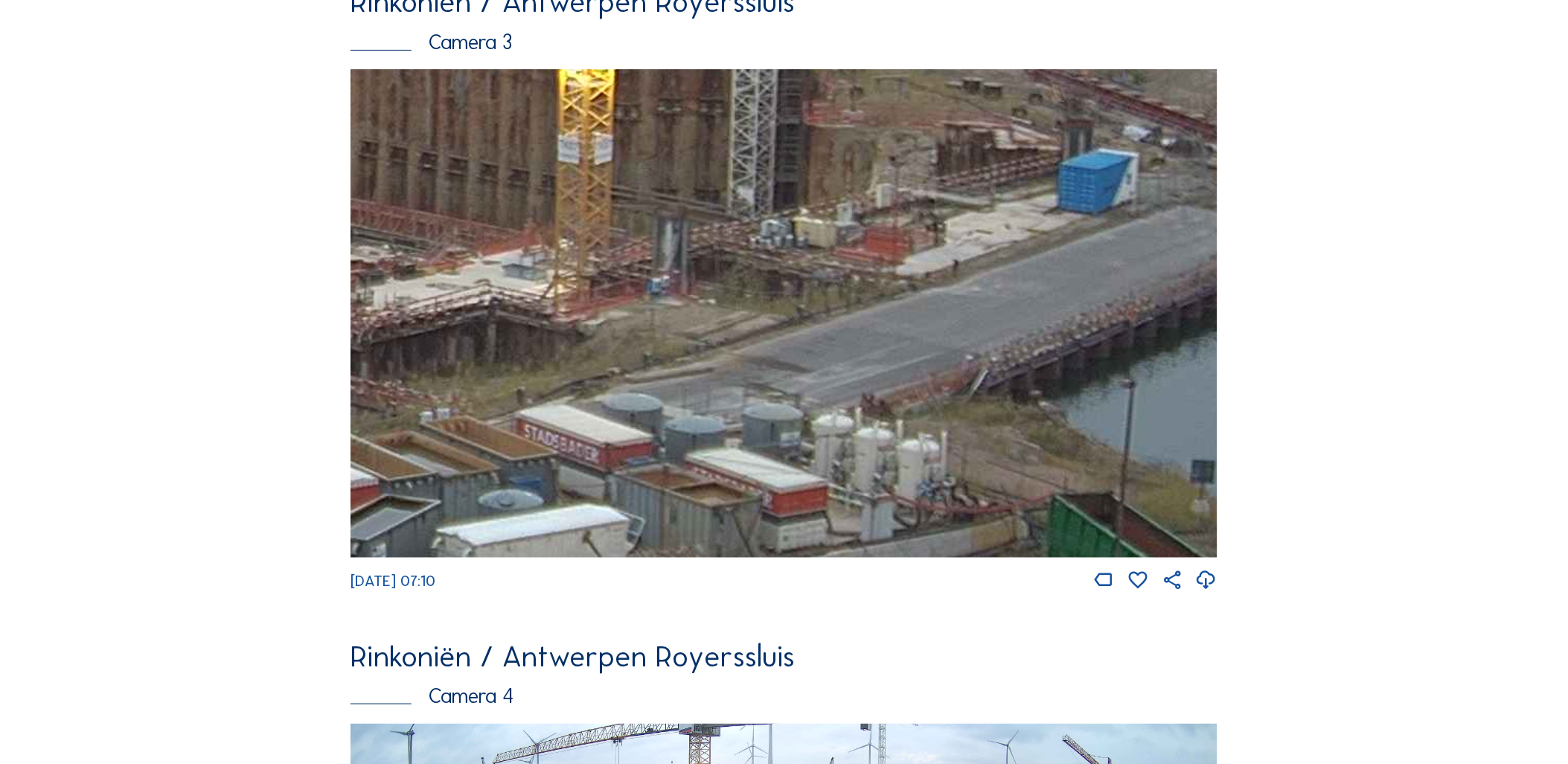
drag, startPoint x: 1134, startPoint y: 359, endPoint x: 1109, endPoint y: 518, distance: 161.0
click at [1109, 518] on img at bounding box center [784, 313] width 867 height 488
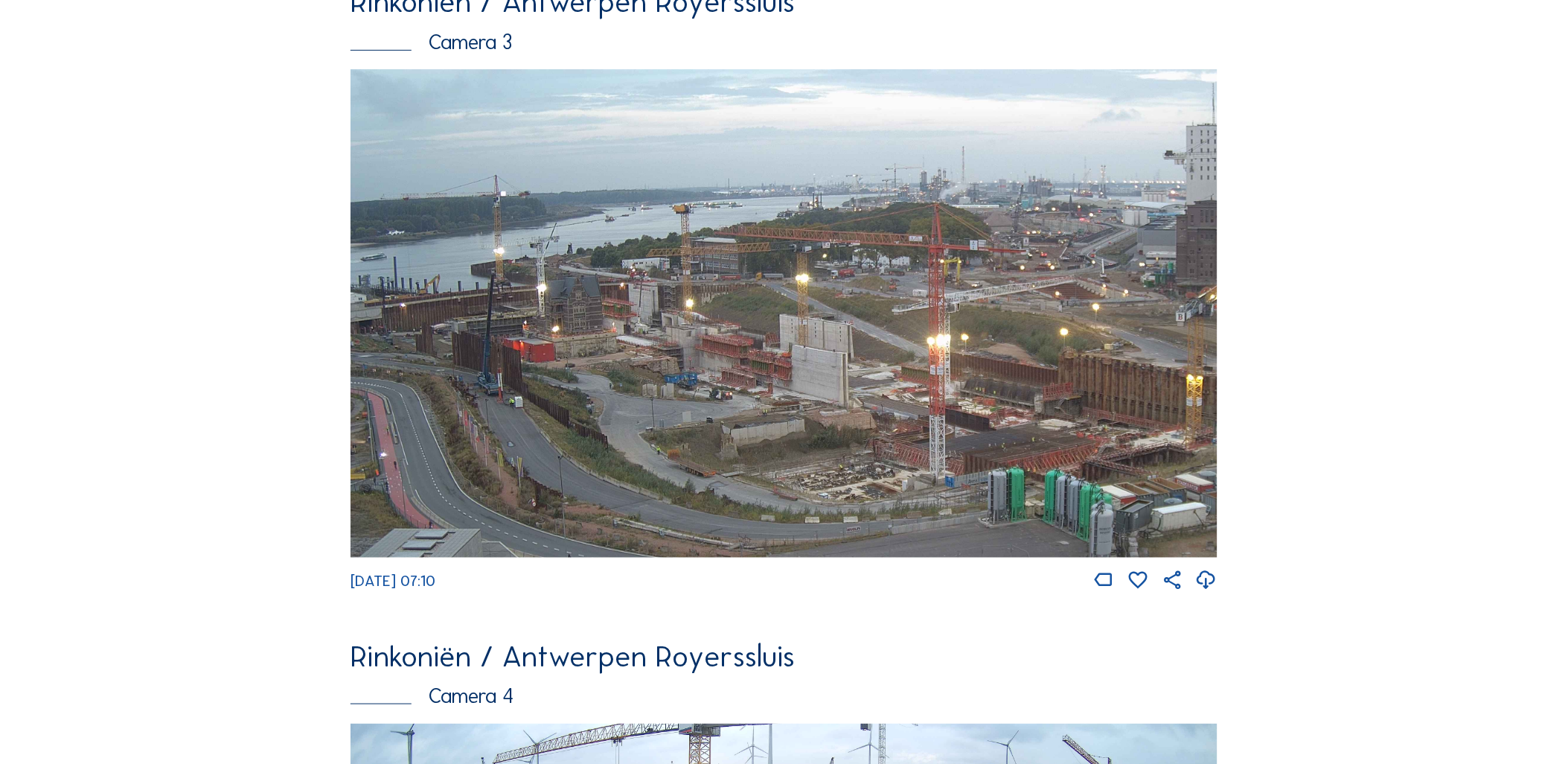
drag, startPoint x: 455, startPoint y: 417, endPoint x: 1095, endPoint y: 638, distance: 677.1
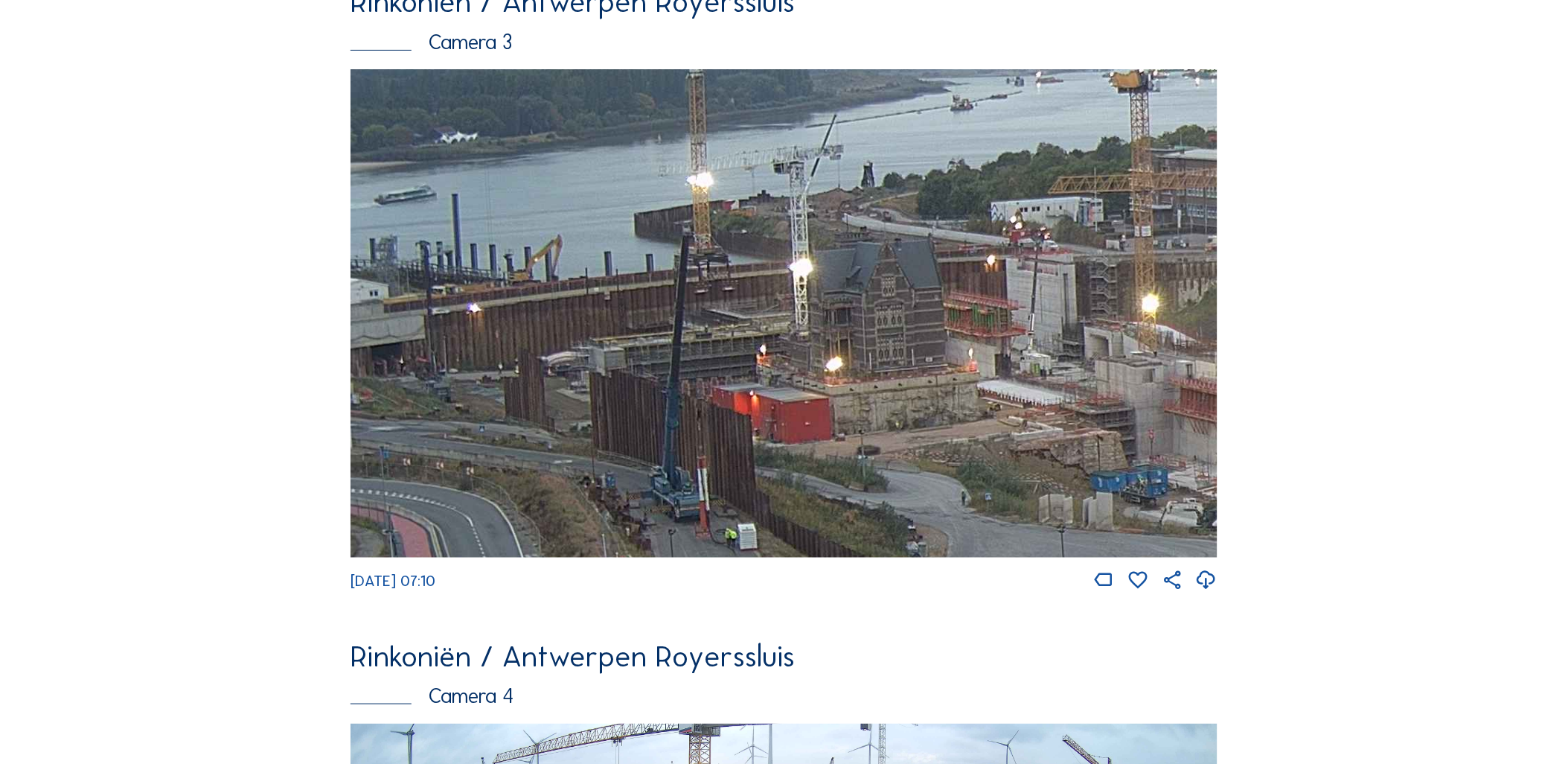
drag, startPoint x: 374, startPoint y: 354, endPoint x: 737, endPoint y: 426, distance: 370.1
click at [737, 426] on img at bounding box center [784, 313] width 867 height 488
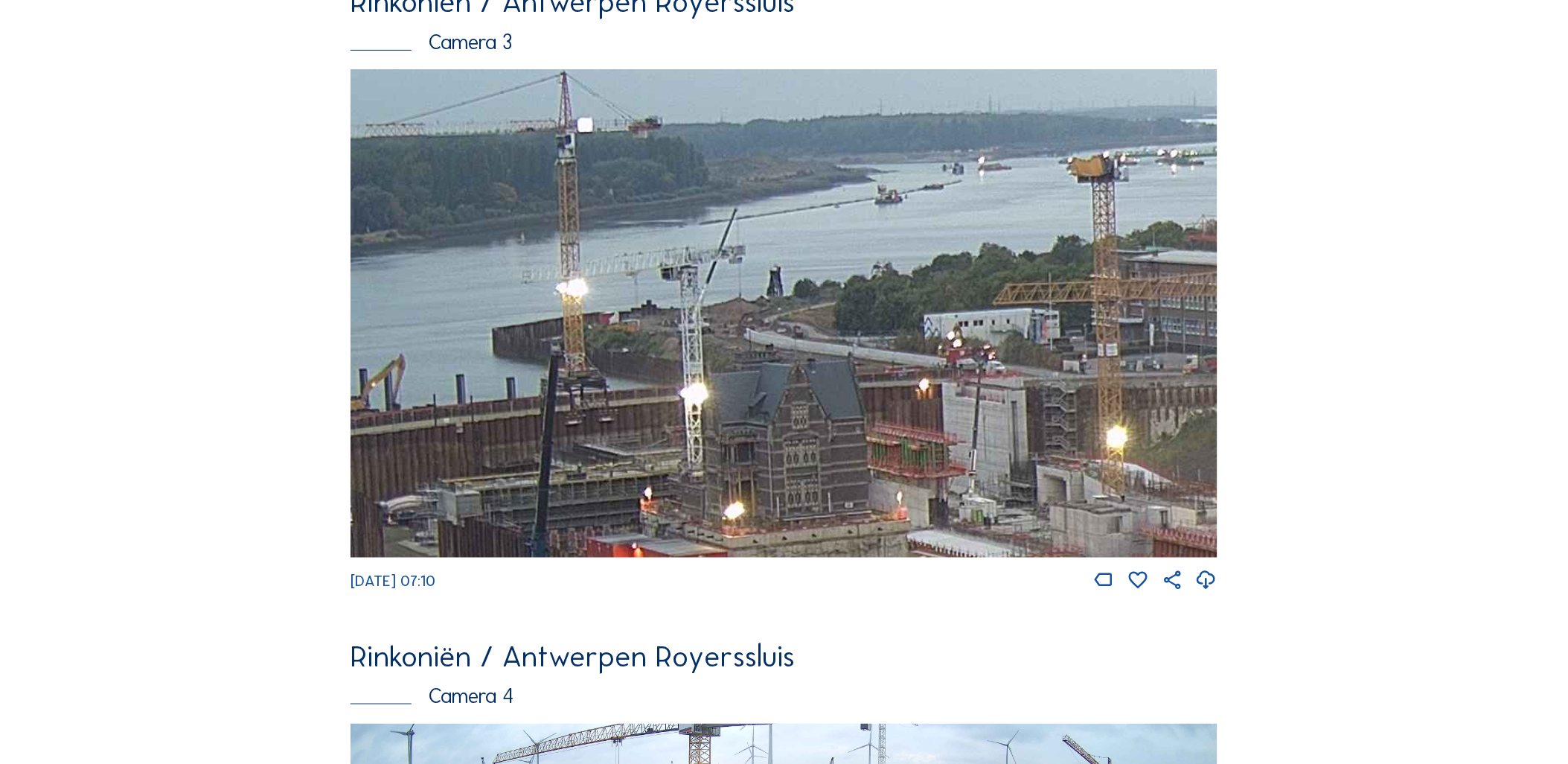
drag, startPoint x: 489, startPoint y: 394, endPoint x: 484, endPoint y: 501, distance: 107.1
click at [449, 519] on img at bounding box center [784, 313] width 867 height 488
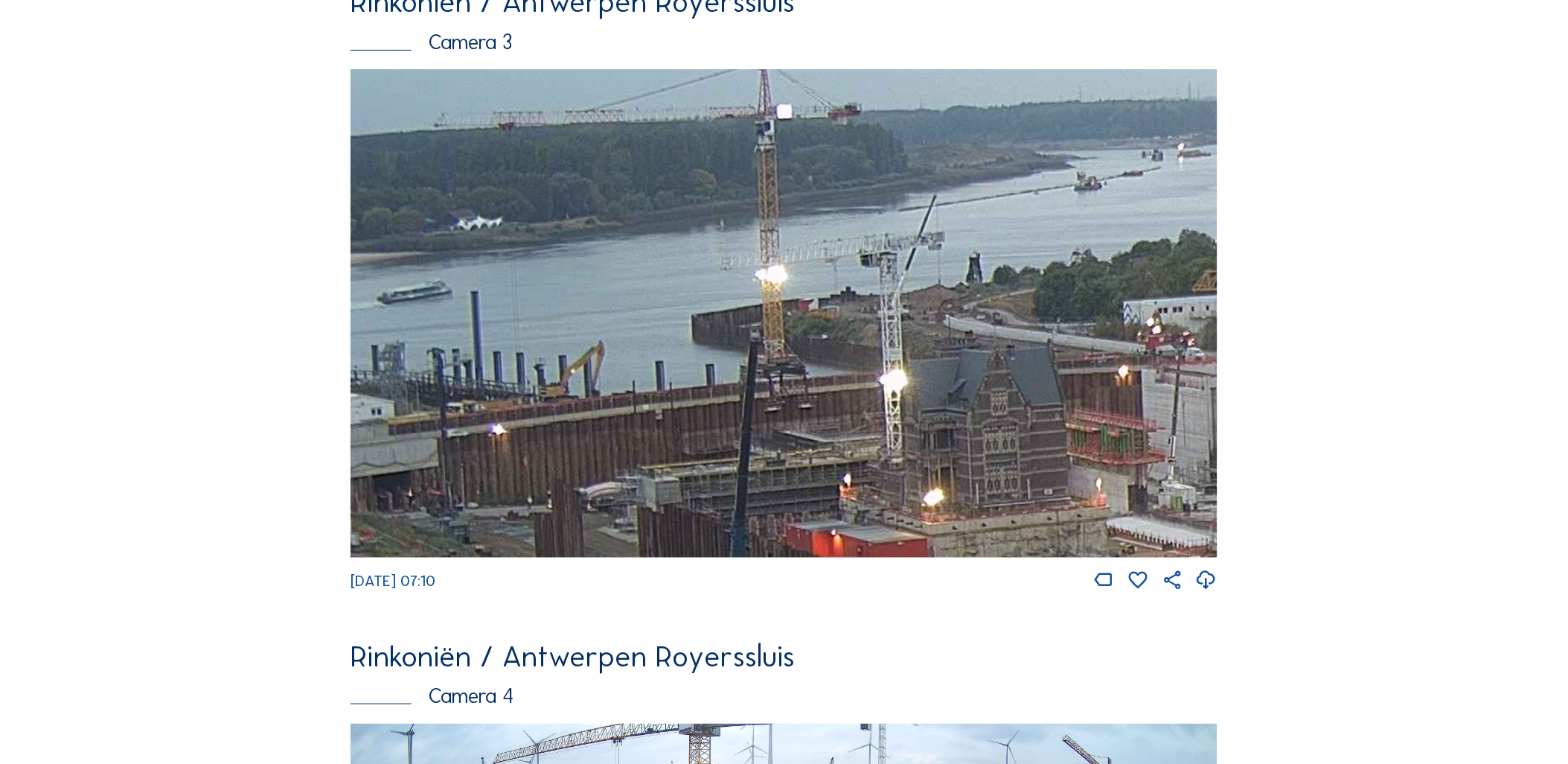
drag, startPoint x: 977, startPoint y: 250, endPoint x: 1218, endPoint y: 253, distance: 241.0
drag, startPoint x: 712, startPoint y: 330, endPoint x: 1055, endPoint y: 337, distance: 343.1
click at [1055, 337] on img at bounding box center [784, 313] width 867 height 488
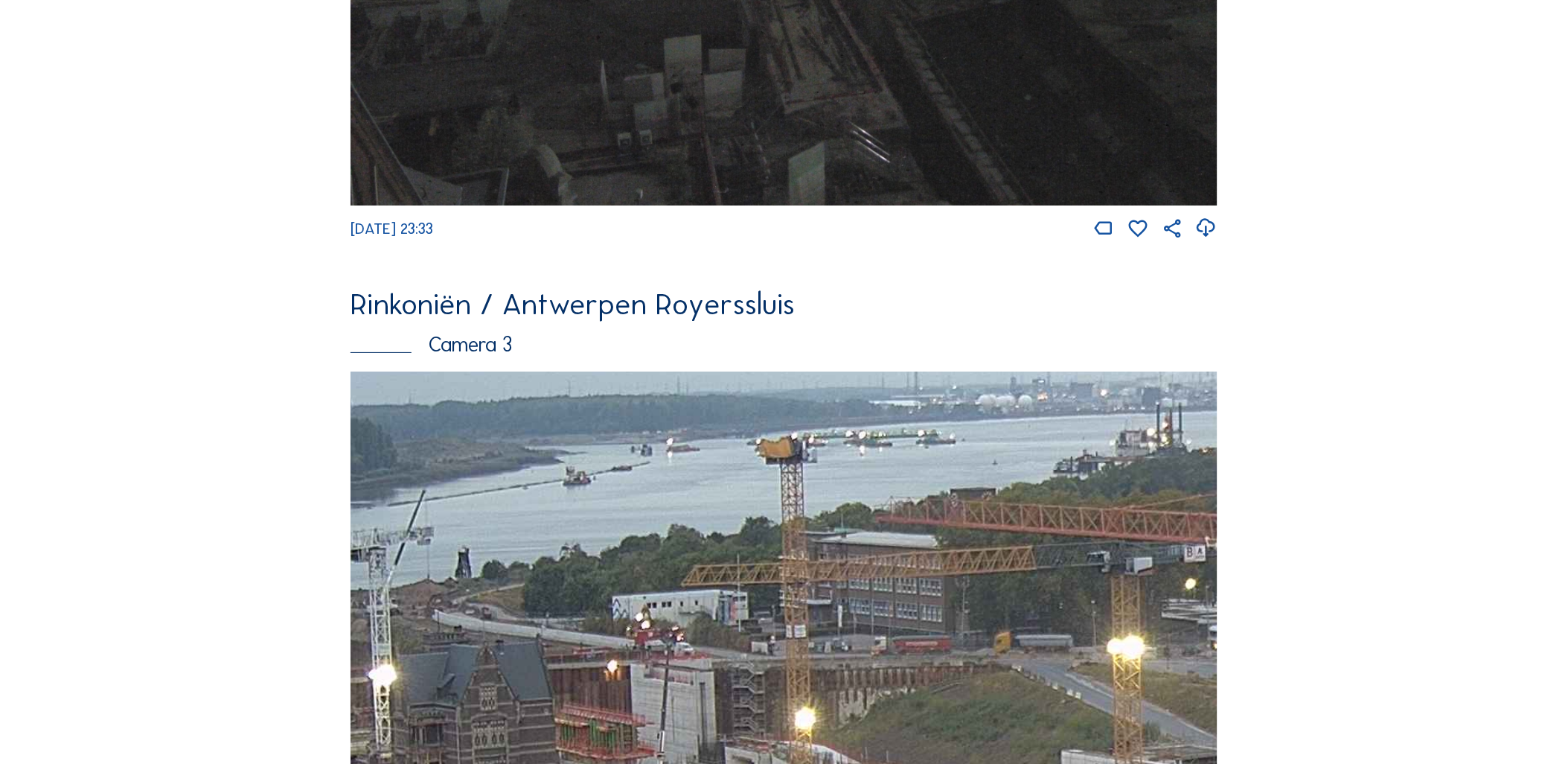
drag, startPoint x: 901, startPoint y: 534, endPoint x: 387, endPoint y: 524, distance: 514.1
click at [387, 524] on img at bounding box center [784, 615] width 867 height 488
